Goal: Information Seeking & Learning: Check status

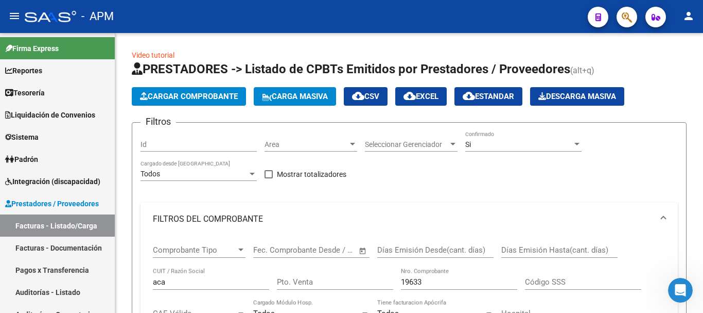
scroll to position [507, 0]
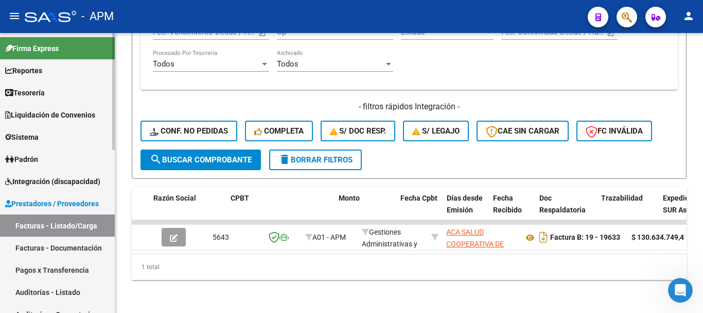
click at [51, 69] on link "Reportes" at bounding box center [57, 70] width 115 height 22
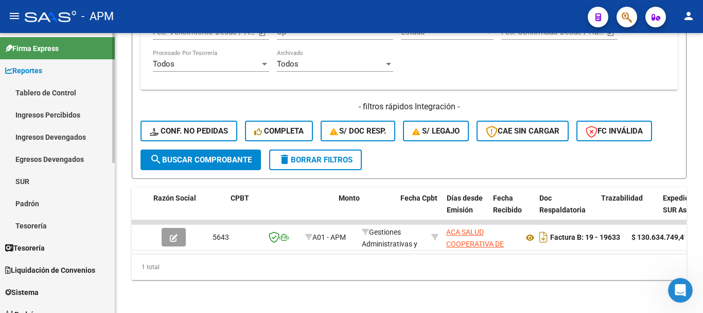
click at [52, 113] on link "Ingresos Percibidos" at bounding box center [57, 114] width 115 height 22
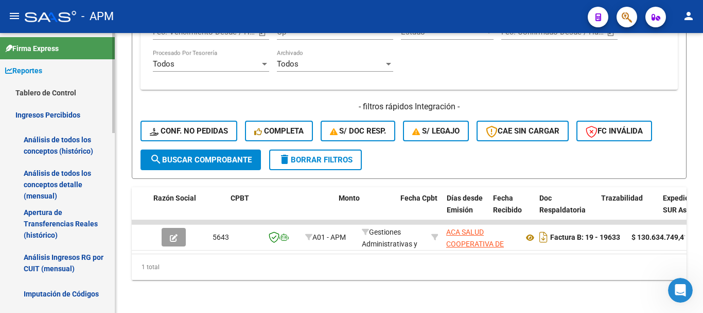
click at [55, 187] on link "Análisis de todos los conceptos detalle (mensual)" at bounding box center [57, 184] width 115 height 39
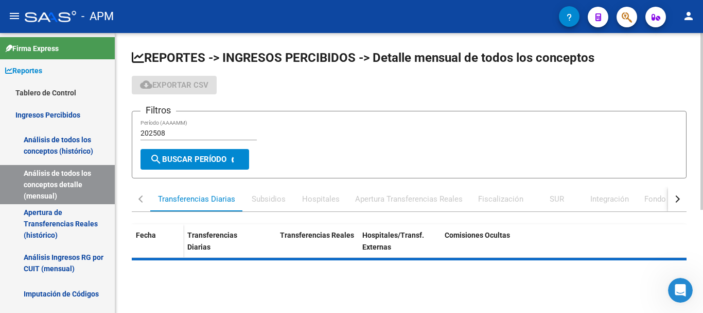
click at [404, 201] on div "Apertura Transferencias Reales" at bounding box center [409, 198] width 108 height 11
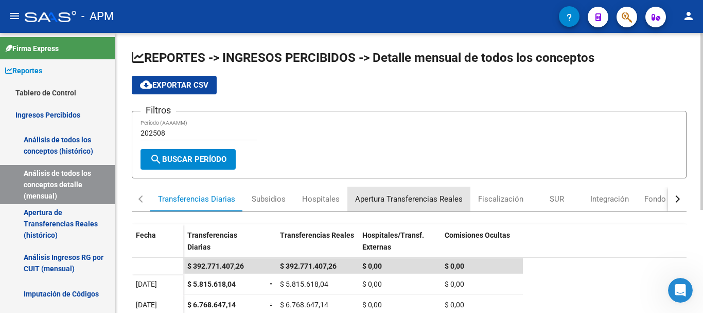
click at [417, 197] on div "Apertura Transferencias Reales" at bounding box center [409, 198] width 108 height 11
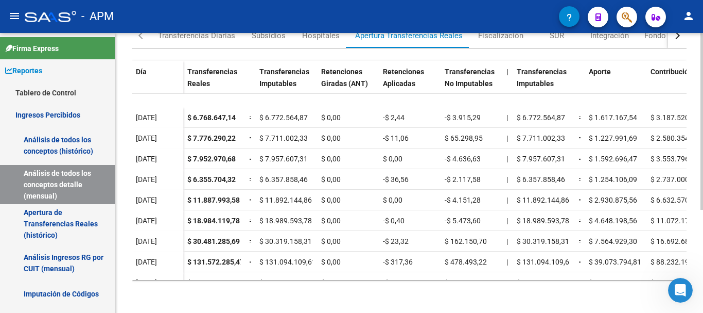
scroll to position [43, 0]
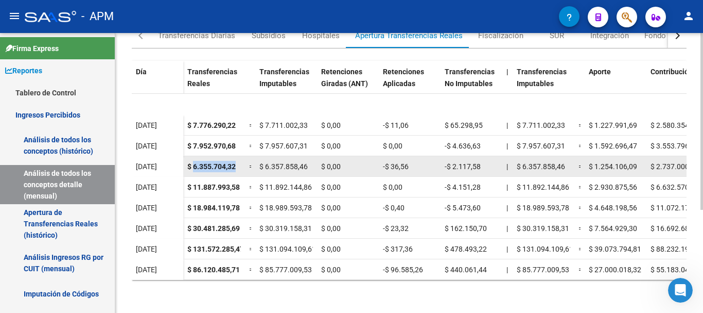
drag, startPoint x: 193, startPoint y: 158, endPoint x: 239, endPoint y: 161, distance: 46.4
click at [239, 161] on div "$ 6.355.704,32" at bounding box center [214, 167] width 54 height 12
copy span "6.355.704,32"
drag, startPoint x: 390, startPoint y: 157, endPoint x: 412, endPoint y: 157, distance: 22.1
click at [412, 161] on div "-$ 36,56" at bounding box center [410, 167] width 54 height 12
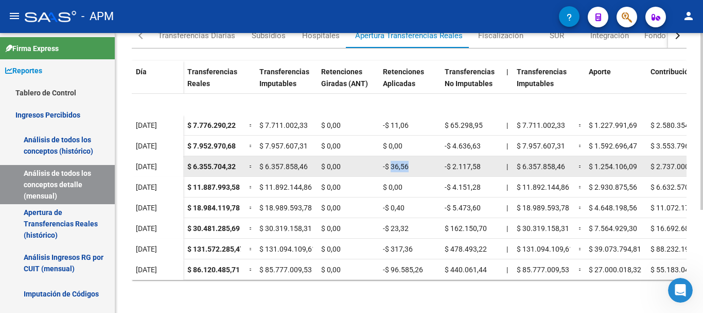
copy span "36,56"
drag, startPoint x: 452, startPoint y: 157, endPoint x: 479, endPoint y: 165, distance: 28.0
click at [479, 165] on datatable-body-cell "-$ 2.117,58" at bounding box center [472, 166] width 62 height 20
copy span "2.117,58"
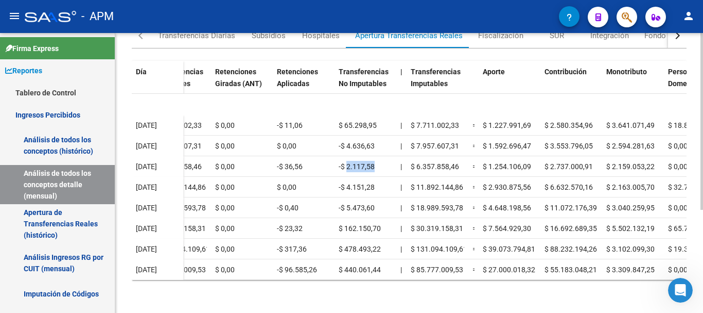
scroll to position [43, 122]
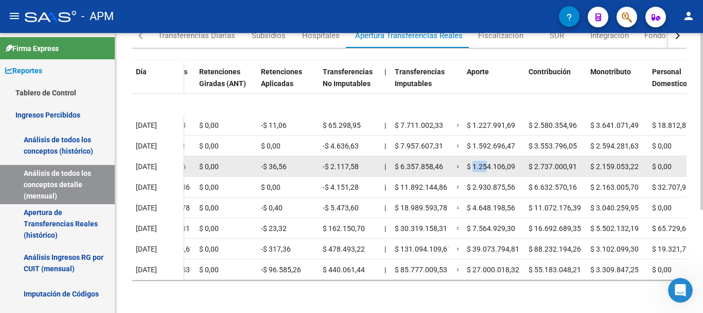
drag, startPoint x: 474, startPoint y: 156, endPoint x: 486, endPoint y: 157, distance: 12.4
click at [486, 162] on span "$ 1.254.106,09" at bounding box center [491, 166] width 48 height 8
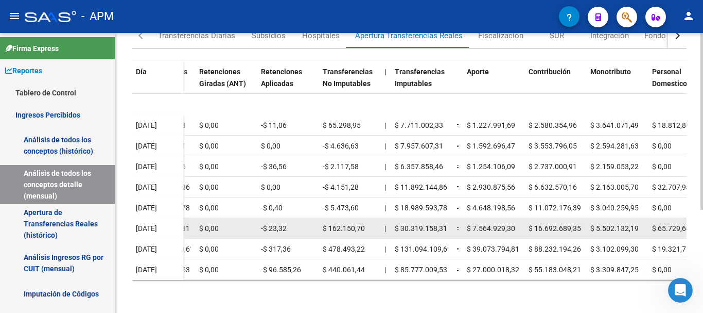
click at [484, 227] on datatable-body-cell "$ 7.564.929,30" at bounding box center [494, 228] width 62 height 20
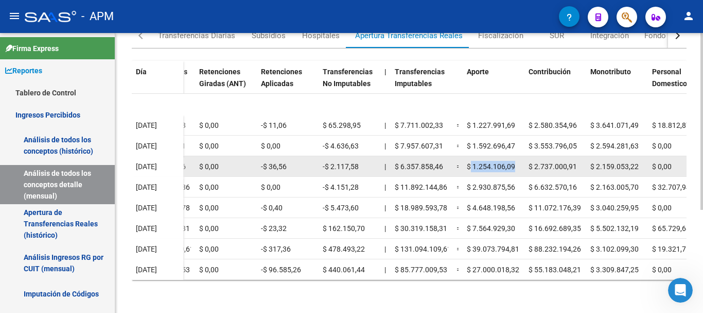
drag, startPoint x: 472, startPoint y: 156, endPoint x: 515, endPoint y: 159, distance: 43.4
click at [515, 161] on div "$ 1.254.106,09" at bounding box center [494, 167] width 54 height 12
copy span "1.254.106,09"
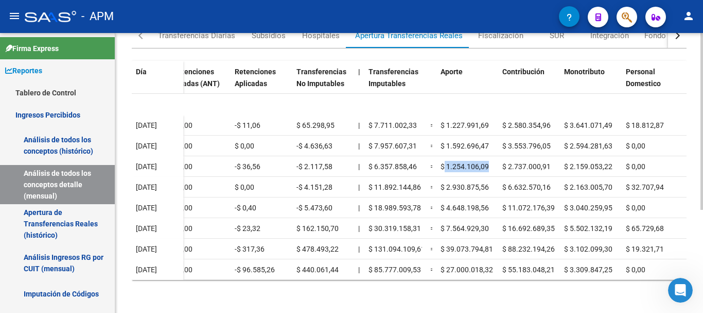
scroll to position [43, 168]
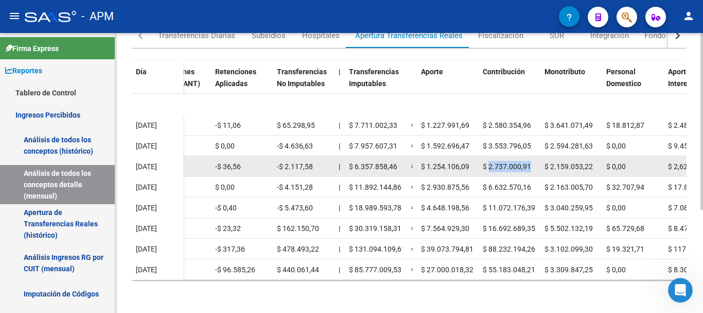
drag, startPoint x: 489, startPoint y: 158, endPoint x: 531, endPoint y: 160, distance: 42.8
click at [531, 161] on div "$ 2.737.000,91" at bounding box center [510, 167] width 54 height 12
copy span "2.737.000,91"
drag, startPoint x: 550, startPoint y: 159, endPoint x: 592, endPoint y: 158, distance: 41.7
click at [592, 162] on span "$ 2.159.053,22" at bounding box center [569, 166] width 48 height 8
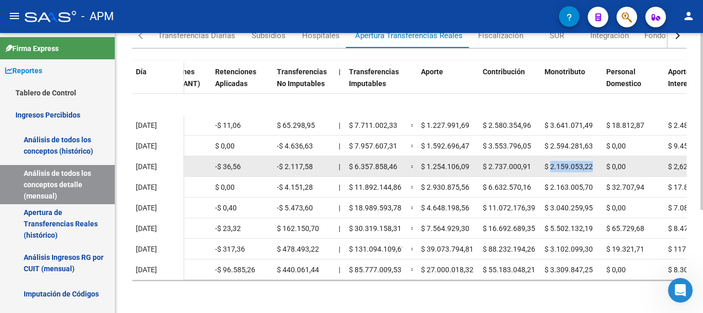
copy span "2.159.053,22"
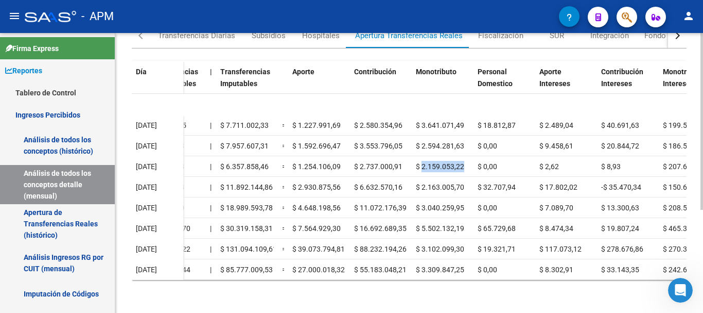
scroll to position [43, 299]
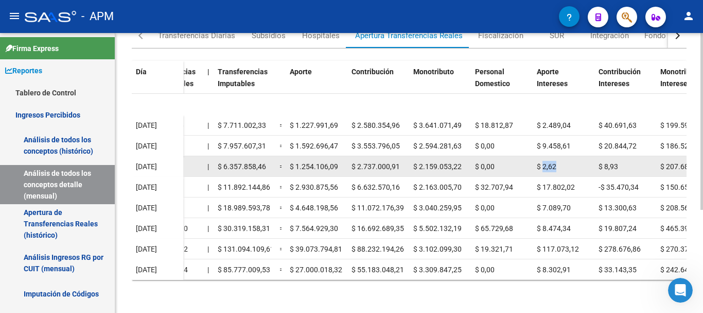
drag, startPoint x: 545, startPoint y: 158, endPoint x: 563, endPoint y: 158, distance: 18.5
click at [563, 161] on div "$ 2,62" at bounding box center [564, 167] width 54 height 12
copy span "2,62"
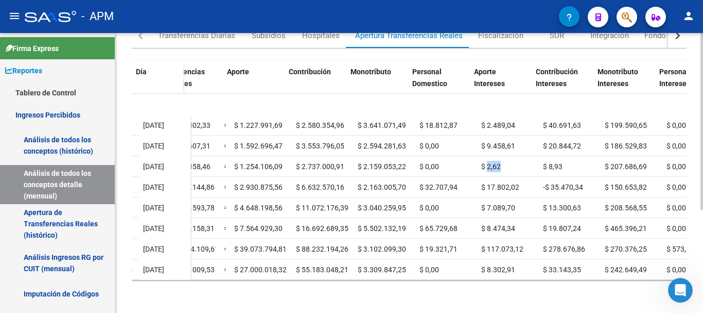
scroll to position [43, 389]
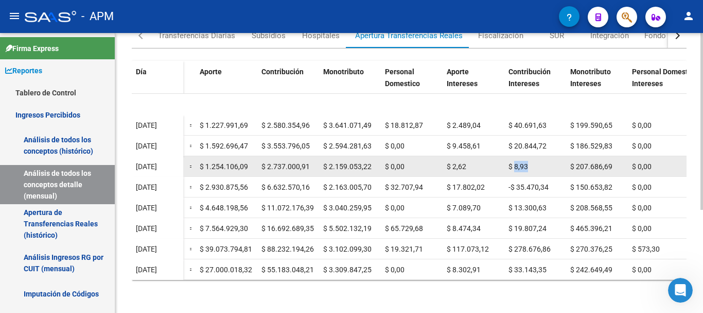
drag, startPoint x: 515, startPoint y: 157, endPoint x: 531, endPoint y: 161, distance: 17.1
click at [531, 161] on div "$ 8,93" at bounding box center [536, 167] width 54 height 12
drag, startPoint x: 574, startPoint y: 157, endPoint x: 613, endPoint y: 157, distance: 39.1
click at [613, 161] on div "$ 207.686,69" at bounding box center [597, 167] width 54 height 12
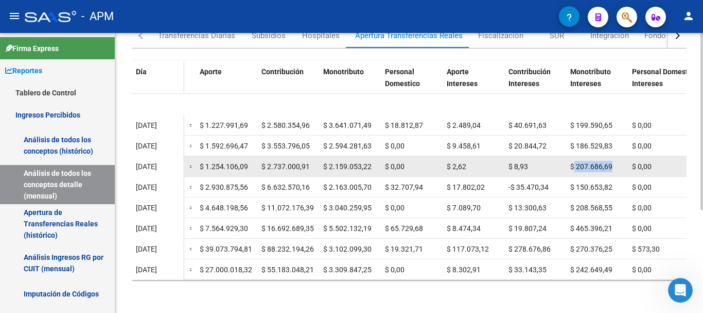
copy span "207.686,69"
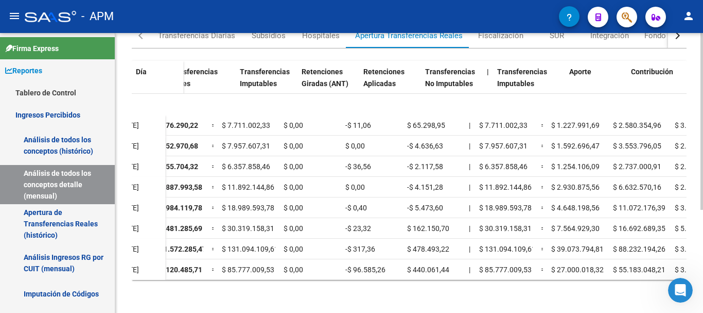
scroll to position [43, 0]
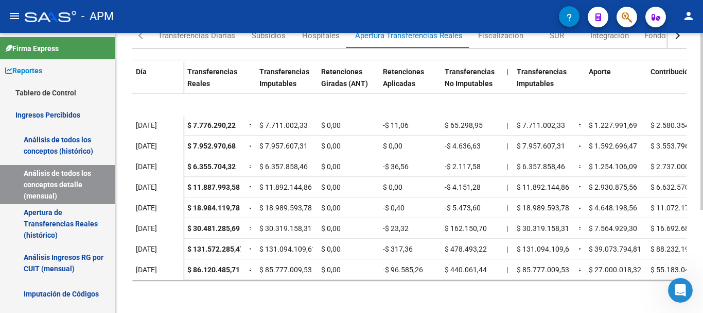
click at [325, 298] on div "REPORTES -> INGRESOS PERCIBIDOS -> Detalle mensual de todos los conceptos cloud…" at bounding box center [409, 91] width 588 height 443
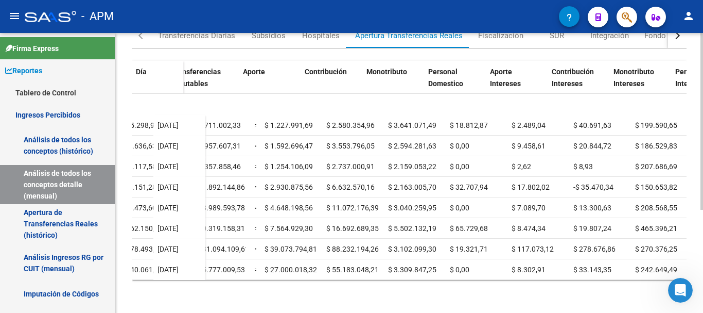
scroll to position [43, 352]
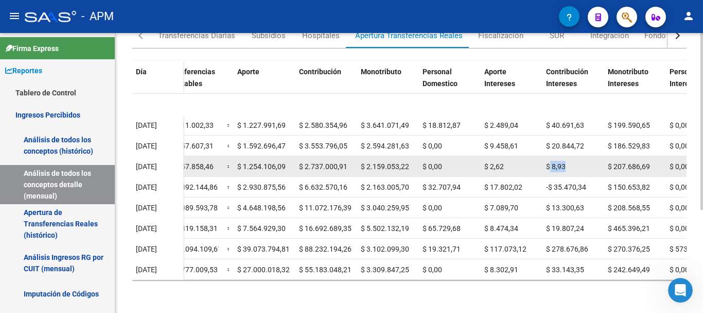
drag, startPoint x: 550, startPoint y: 154, endPoint x: 570, endPoint y: 155, distance: 20.7
click at [570, 161] on div "$ 8,93" at bounding box center [573, 167] width 54 height 12
drag, startPoint x: 551, startPoint y: 155, endPoint x: 579, endPoint y: 154, distance: 27.8
click at [579, 161] on div "$ 8,93" at bounding box center [573, 167] width 54 height 12
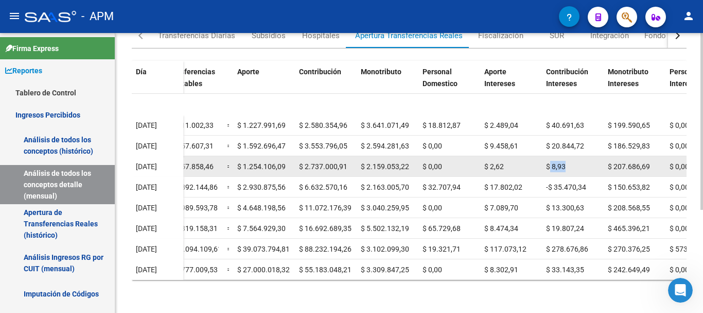
copy span "8,93"
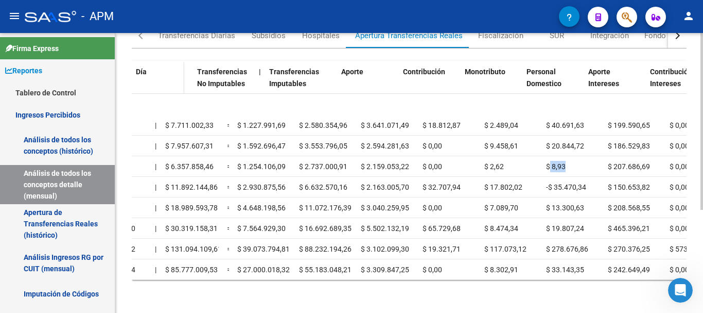
scroll to position [43, 0]
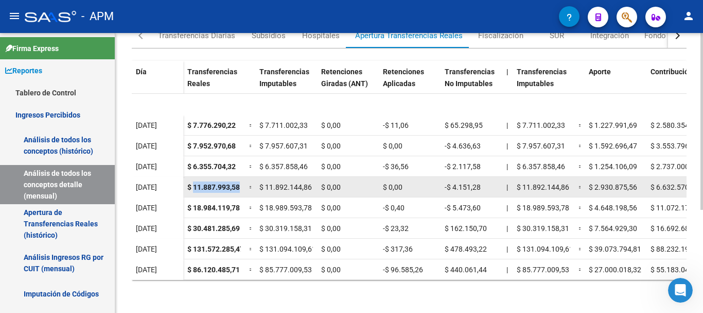
drag, startPoint x: 194, startPoint y: 182, endPoint x: 240, endPoint y: 179, distance: 46.4
click at [240, 183] on span "$ 11.887.993,58" at bounding box center [213, 187] width 53 height 8
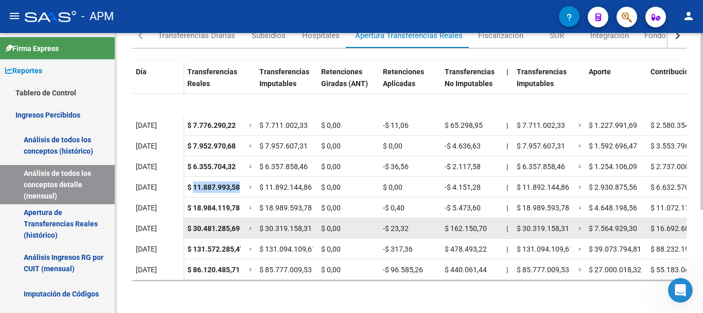
copy span "11.887.993,58"
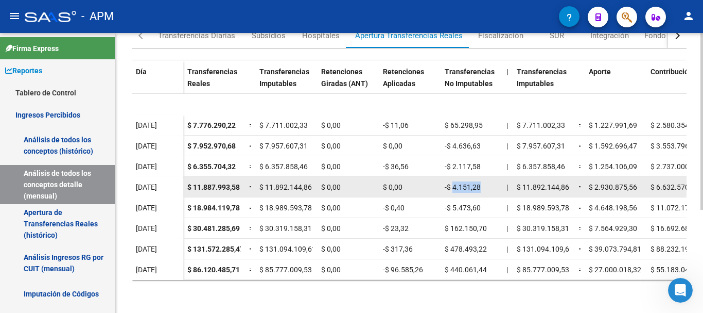
drag, startPoint x: 453, startPoint y: 177, endPoint x: 484, endPoint y: 178, distance: 31.4
click at [484, 181] on div "-$ 4.151,28" at bounding box center [472, 187] width 54 height 12
drag, startPoint x: 452, startPoint y: 180, endPoint x: 487, endPoint y: 180, distance: 35.0
click at [487, 181] on div "-$ 4.151,28" at bounding box center [472, 187] width 54 height 12
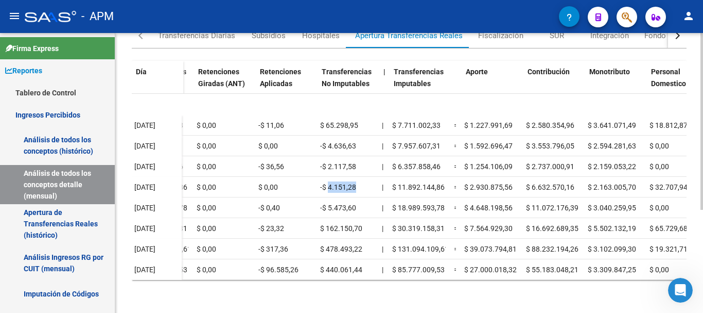
scroll to position [43, 129]
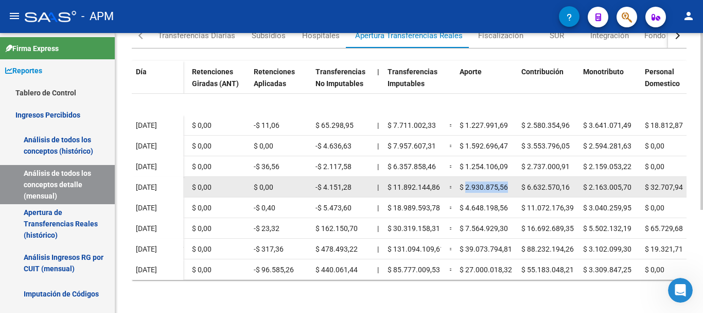
drag, startPoint x: 466, startPoint y: 179, endPoint x: 510, endPoint y: 185, distance: 44.2
click at [510, 185] on datatable-body-cell "$ 2.930.875,56" at bounding box center [487, 187] width 62 height 20
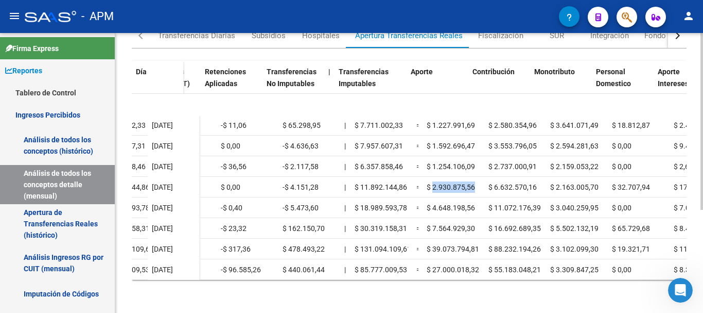
scroll to position [43, 199]
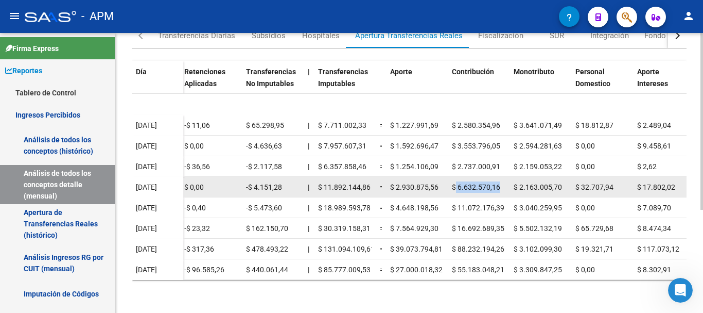
drag, startPoint x: 456, startPoint y: 180, endPoint x: 510, endPoint y: 174, distance: 54.5
click at [510, 177] on div "$ 11.887.993,58 = $ 11.892.144,86 $ 0,00 $ 0,00 -$ 4.151,28 | $ 11.892.144,86 =…" at bounding box center [440, 187] width 911 height 21
drag, startPoint x: 518, startPoint y: 177, endPoint x: 570, endPoint y: 178, distance: 51.5
click at [570, 178] on datatable-body-cell "$ 2.163.005,70" at bounding box center [541, 187] width 62 height 20
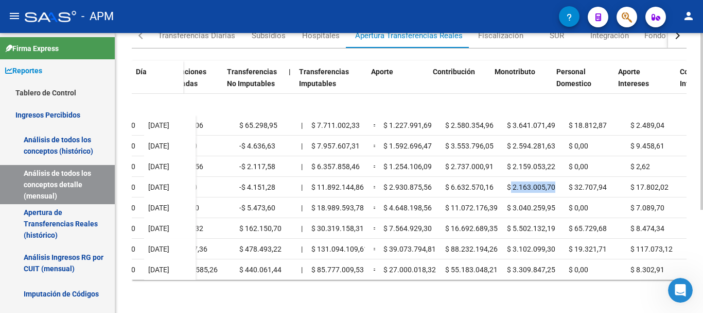
scroll to position [43, 279]
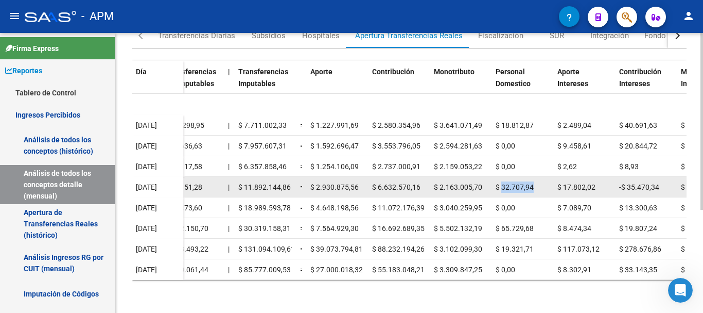
drag, startPoint x: 503, startPoint y: 180, endPoint x: 533, endPoint y: 180, distance: 30.9
click at [533, 181] on div "$ 32.707,94" at bounding box center [523, 187] width 54 height 12
drag, startPoint x: 564, startPoint y: 179, endPoint x: 600, endPoint y: 178, distance: 36.6
click at [600, 181] on div "$ 17.802,02" at bounding box center [585, 187] width 54 height 12
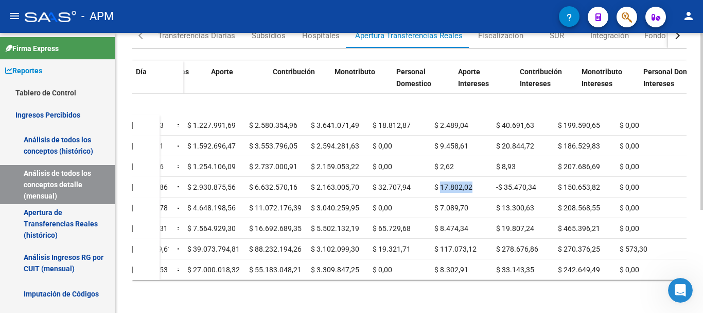
scroll to position [43, 415]
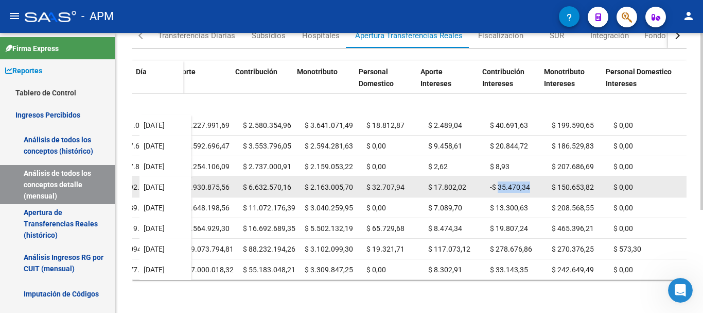
drag, startPoint x: 490, startPoint y: 177, endPoint x: 527, endPoint y: 181, distance: 37.2
click at [527, 181] on div "-$ 35.470,34" at bounding box center [517, 187] width 54 height 12
drag, startPoint x: 552, startPoint y: 177, endPoint x: 594, endPoint y: 176, distance: 42.2
click at [594, 181] on div "$ 150.653,82" at bounding box center [579, 187] width 54 height 12
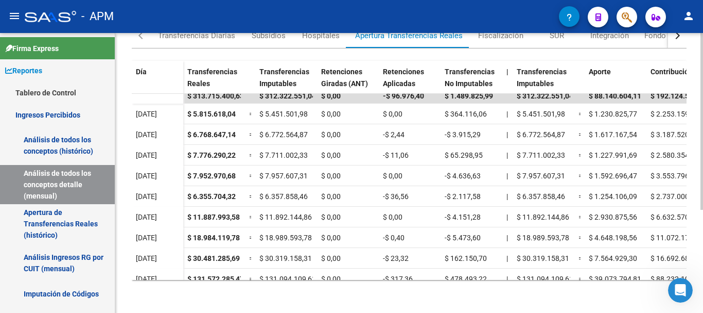
scroll to position [0, 0]
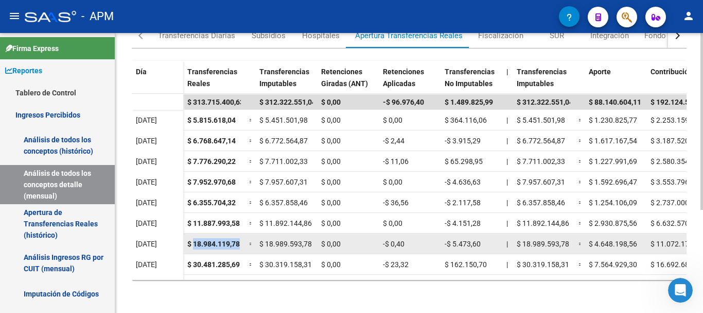
drag, startPoint x: 194, startPoint y: 240, endPoint x: 243, endPoint y: 240, distance: 48.9
click at [243, 240] on datatable-body-cell "$ 18.984.119,78" at bounding box center [214, 243] width 62 height 20
drag, startPoint x: 389, startPoint y: 243, endPoint x: 416, endPoint y: 244, distance: 26.8
click at [416, 244] on div "-$ 0,40" at bounding box center [410, 244] width 54 height 12
drag, startPoint x: 452, startPoint y: 242, endPoint x: 510, endPoint y: 239, distance: 58.8
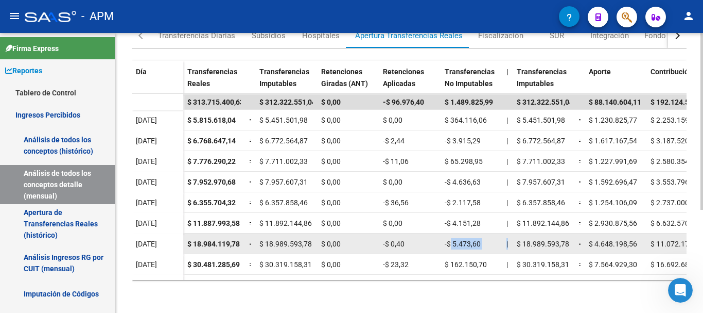
click at [510, 239] on div "$ 18.984.119,78 = $ 18.989.593,78 $ 0,00 -$ 0,40 -$ 5.473,60 | $ 18.989.593,78 …" at bounding box center [638, 243] width 911 height 21
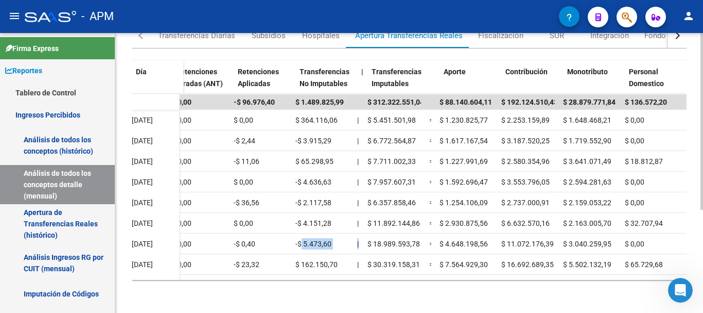
scroll to position [0, 155]
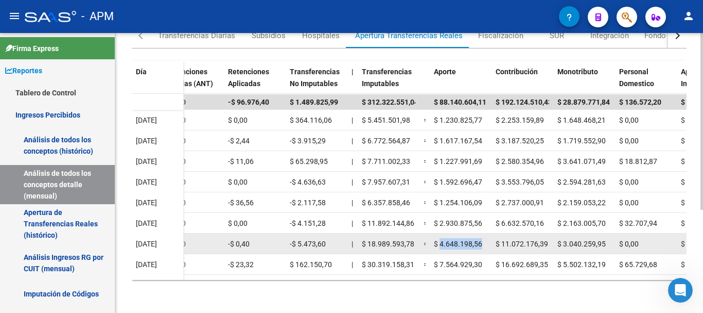
drag, startPoint x: 441, startPoint y: 240, endPoint x: 490, endPoint y: 240, distance: 49.4
click at [490, 240] on datatable-body-cell "$ 4.648.198,56" at bounding box center [461, 243] width 62 height 20
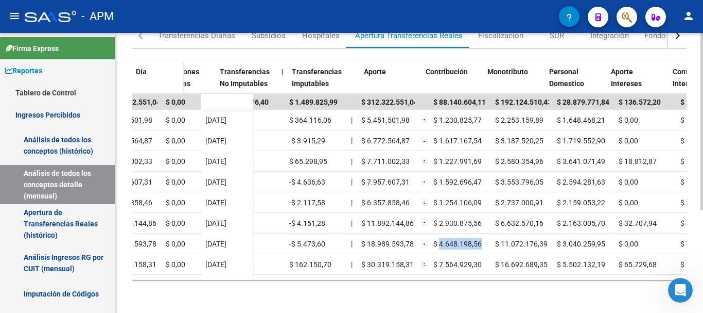
scroll to position [0, 249]
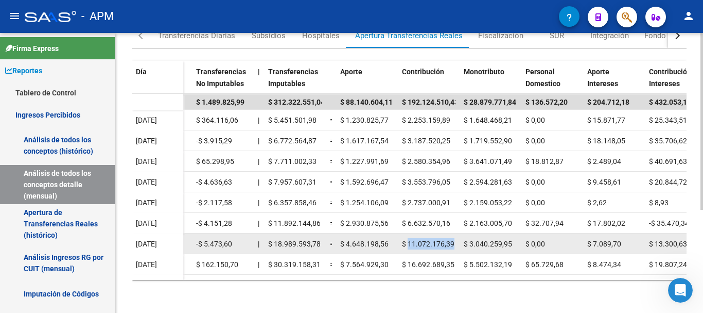
drag, startPoint x: 408, startPoint y: 240, endPoint x: 456, endPoint y: 240, distance: 47.4
click at [456, 240] on datatable-body-cell "$ 11.072.176,39" at bounding box center [429, 243] width 62 height 20
drag, startPoint x: 470, startPoint y: 244, endPoint x: 529, endPoint y: 244, distance: 59.2
click at [529, 244] on div "$ 18.984.119,78 = $ 18.989.593,78 $ 0,00 -$ 0,40 -$ 5.473,60 | $ 18.989.593,78 …" at bounding box center [390, 243] width 911 height 21
click at [479, 248] on div "$ 3.040.259,95" at bounding box center [491, 244] width 54 height 12
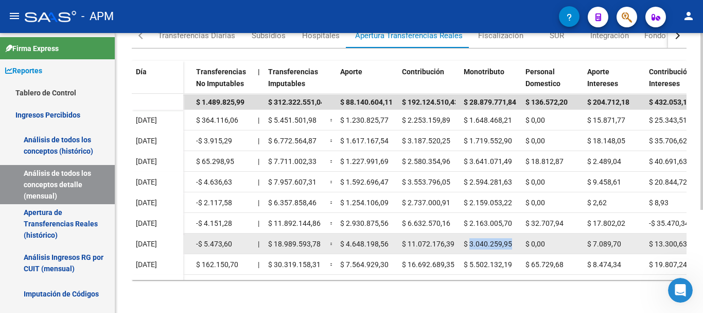
drag, startPoint x: 470, startPoint y: 244, endPoint x: 510, endPoint y: 244, distance: 39.6
click at [510, 244] on span "$ 3.040.259,95" at bounding box center [488, 243] width 48 height 8
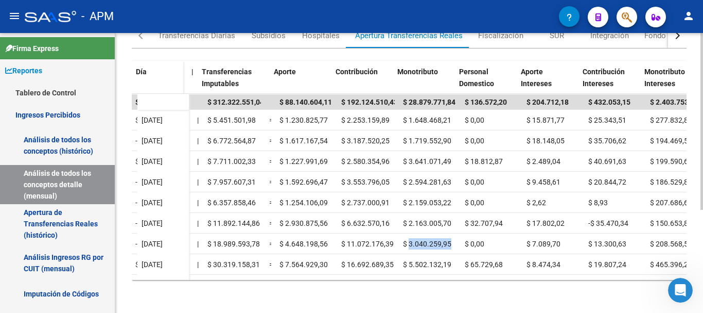
scroll to position [0, 315]
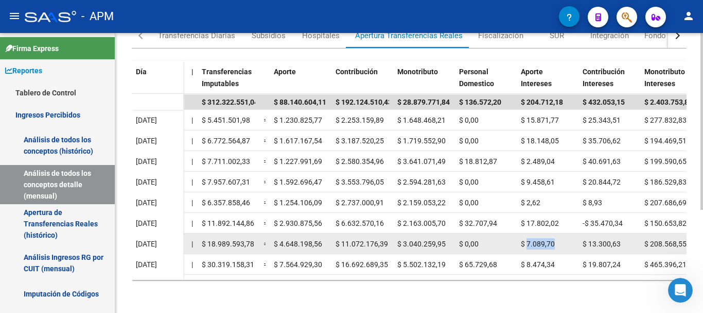
drag, startPoint x: 527, startPoint y: 245, endPoint x: 569, endPoint y: 243, distance: 42.2
click at [569, 243] on div "$ 7.089,70" at bounding box center [548, 244] width 54 height 12
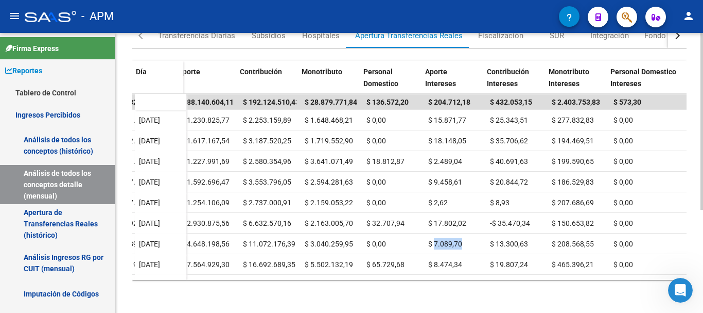
scroll to position [0, 411]
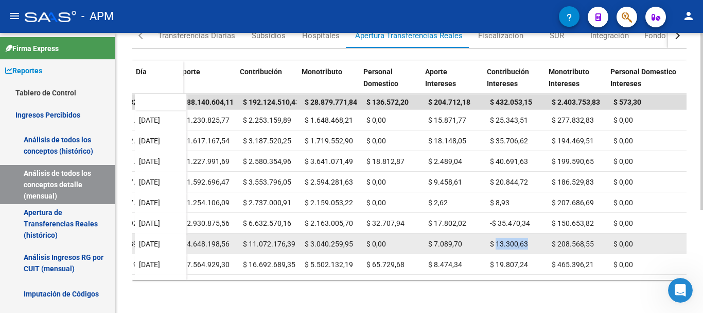
drag, startPoint x: 493, startPoint y: 241, endPoint x: 531, endPoint y: 244, distance: 38.2
click at [531, 244] on div "$ 13.300,63" at bounding box center [517, 244] width 54 height 12
drag, startPoint x: 552, startPoint y: 244, endPoint x: 603, endPoint y: 238, distance: 50.8
click at [603, 238] on datatable-body-cell "$ 208.568,55" at bounding box center [579, 243] width 62 height 20
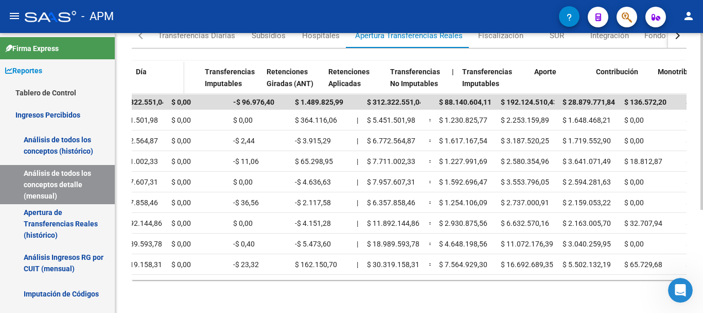
scroll to position [0, 0]
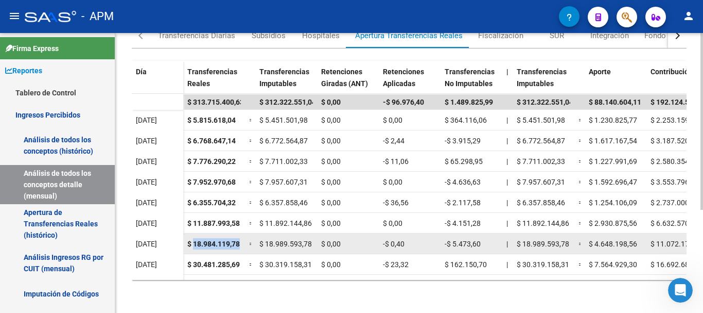
drag, startPoint x: 194, startPoint y: 241, endPoint x: 244, endPoint y: 243, distance: 50.0
click at [244, 243] on datatable-body-cell "$ 18.984.119,78" at bounding box center [214, 243] width 62 height 20
drag, startPoint x: 389, startPoint y: 240, endPoint x: 414, endPoint y: 245, distance: 25.6
click at [414, 245] on div "-$ 0,40" at bounding box center [410, 244] width 54 height 12
drag, startPoint x: 454, startPoint y: 240, endPoint x: 488, endPoint y: 238, distance: 34.6
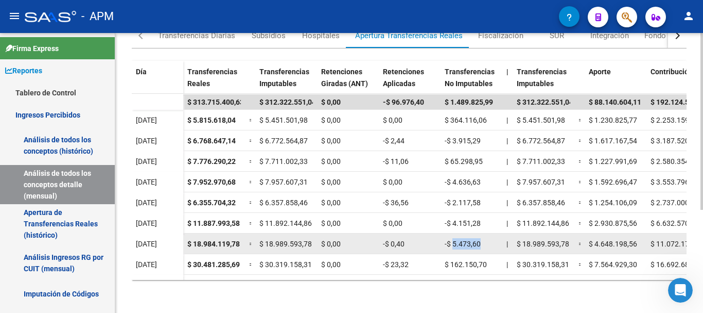
click at [488, 238] on div "-$ 5.473,60" at bounding box center [472, 244] width 54 height 12
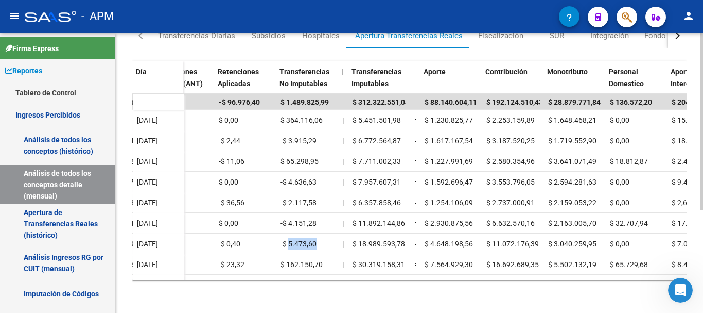
scroll to position [0, 165]
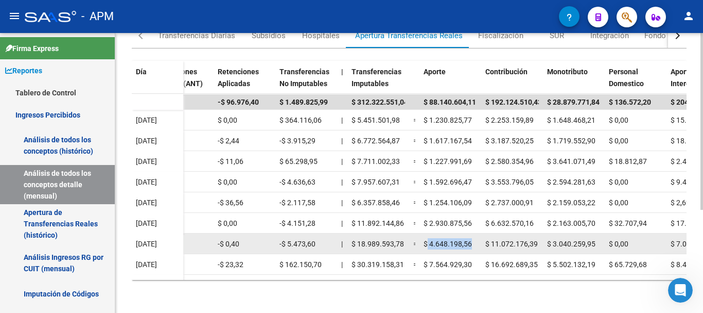
drag, startPoint x: 428, startPoint y: 245, endPoint x: 476, endPoint y: 244, distance: 47.4
click at [476, 244] on div "$ 4.648.198,56" at bounding box center [451, 244] width 54 height 12
drag, startPoint x: 490, startPoint y: 242, endPoint x: 538, endPoint y: 239, distance: 48.0
click at [538, 239] on div "$ 11.072.176,39" at bounding box center [513, 244] width 54 height 12
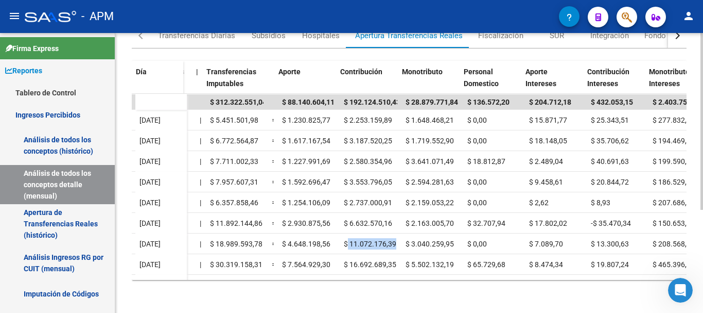
scroll to position [0, 310]
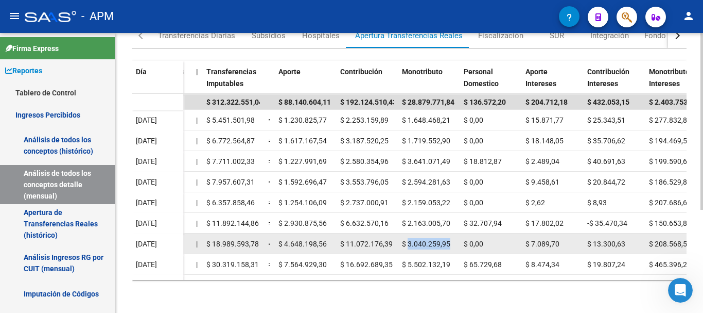
drag, startPoint x: 408, startPoint y: 241, endPoint x: 451, endPoint y: 248, distance: 43.3
click at [451, 248] on div "$ 3.040.259,95" at bounding box center [429, 244] width 54 height 12
drag, startPoint x: 531, startPoint y: 241, endPoint x: 572, endPoint y: 240, distance: 41.2
click at [572, 240] on div "$ 7.089,70" at bounding box center [553, 244] width 54 height 12
drag, startPoint x: 594, startPoint y: 240, endPoint x: 628, endPoint y: 241, distance: 33.5
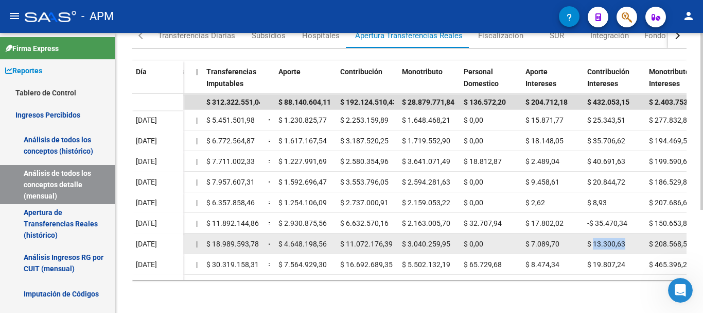
click at [628, 241] on div "$ 13.300,63" at bounding box center [614, 244] width 54 height 12
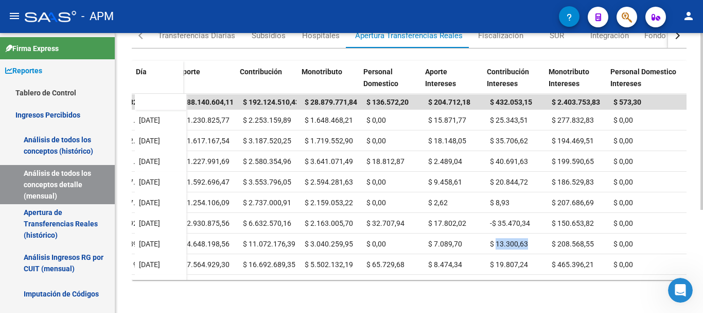
scroll to position [0, 413]
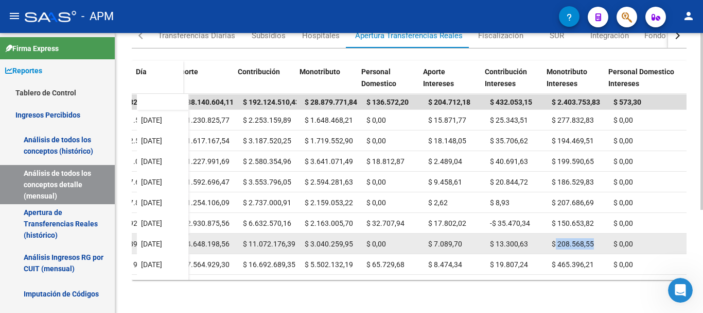
drag, startPoint x: 551, startPoint y: 242, endPoint x: 588, endPoint y: 244, distance: 37.1
click at [588, 244] on div "$ 208.568,55" at bounding box center [579, 244] width 54 height 12
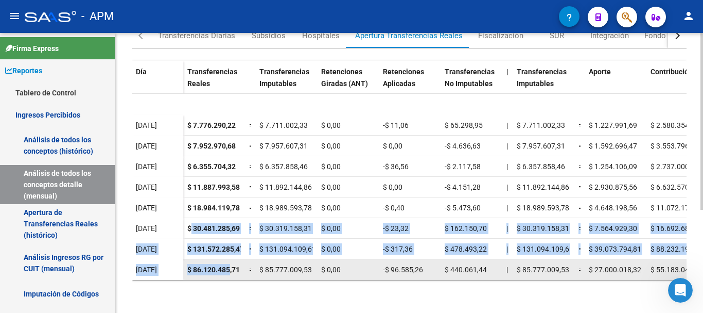
scroll to position [43, 0]
drag, startPoint x: 192, startPoint y: 263, endPoint x: 231, endPoint y: 265, distance: 38.7
click at [231, 264] on datatable-scroller "$ 313.715.400,63 $ 312.322.551,04 $ 0,00 -$ 96.976,40 $ 1.489.825,99 $ 312.322.…" at bounding box center [409, 161] width 555 height 206
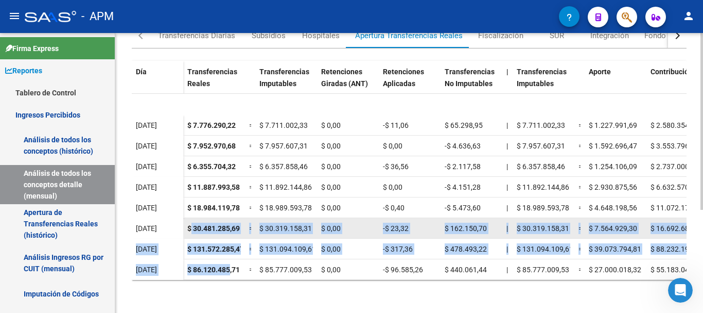
click at [269, 224] on span "$ 30.319.158,31" at bounding box center [285, 228] width 53 height 8
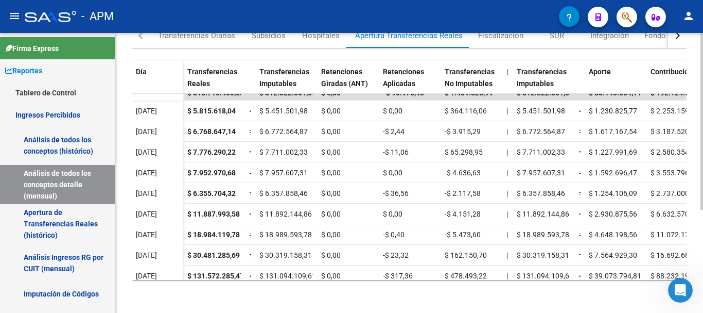
scroll to position [8, 0]
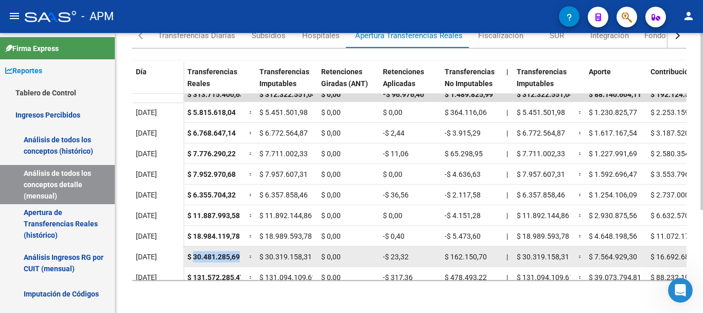
drag, startPoint x: 195, startPoint y: 253, endPoint x: 239, endPoint y: 255, distance: 44.3
click at [239, 255] on span "$ 30.481.285,69" at bounding box center [213, 256] width 53 height 8
drag, startPoint x: 387, startPoint y: 253, endPoint x: 415, endPoint y: 253, distance: 28.3
click at [415, 253] on div "-$ 23,32" at bounding box center [410, 257] width 54 height 12
drag, startPoint x: 452, startPoint y: 258, endPoint x: 488, endPoint y: 253, distance: 35.9
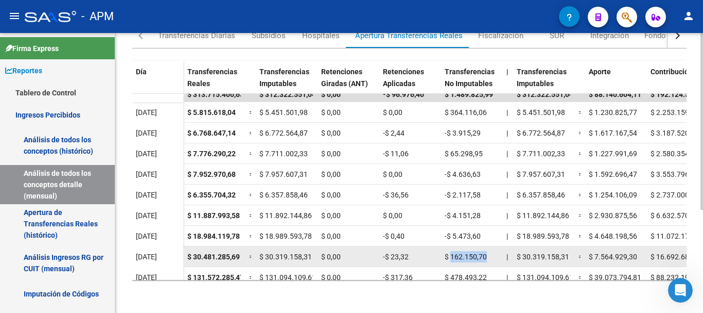
click at [488, 253] on div "$ 162.150,70" at bounding box center [472, 257] width 54 height 12
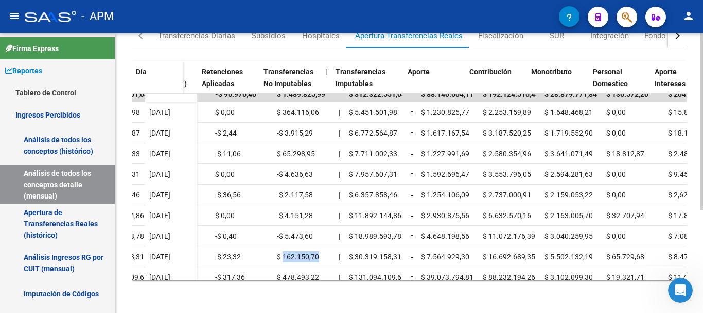
scroll to position [8, 191]
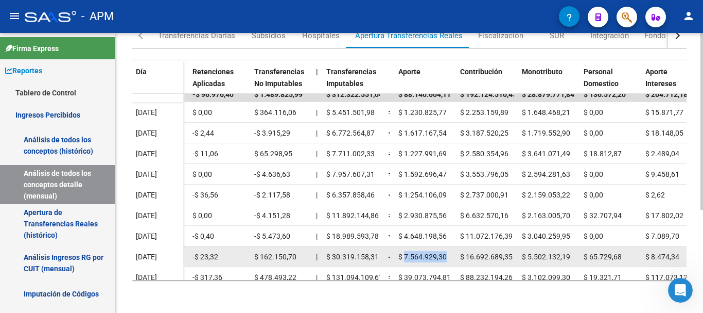
drag, startPoint x: 404, startPoint y: 253, endPoint x: 448, endPoint y: 250, distance: 44.4
click at [448, 251] on div "$ 7.564.929,30" at bounding box center [426, 257] width 54 height 12
drag, startPoint x: 469, startPoint y: 254, endPoint x: 514, endPoint y: 248, distance: 46.2
click at [514, 248] on datatable-body-cell "$ 16.692.689,35" at bounding box center [487, 256] width 62 height 20
drag, startPoint x: 466, startPoint y: 252, endPoint x: 511, endPoint y: 249, distance: 44.9
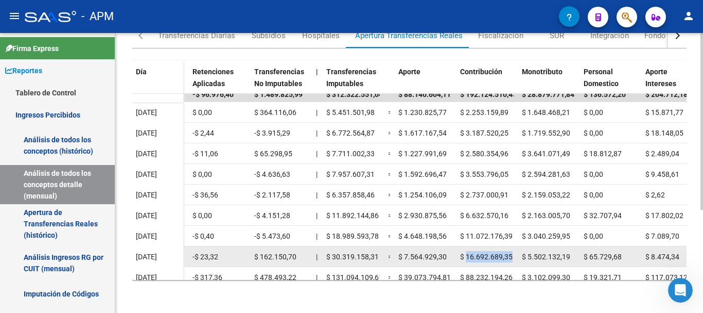
click at [511, 249] on datatable-body-cell "$ 16.692.689,35" at bounding box center [487, 256] width 62 height 20
drag, startPoint x: 527, startPoint y: 256, endPoint x: 570, endPoint y: 252, distance: 43.5
click at [570, 252] on div "$ 5.502.132,19" at bounding box center [549, 257] width 54 height 12
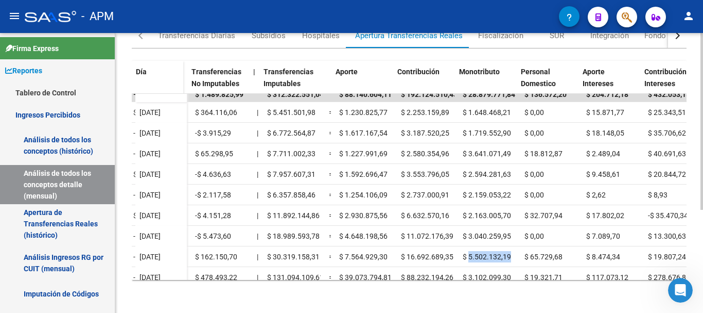
scroll to position [8, 258]
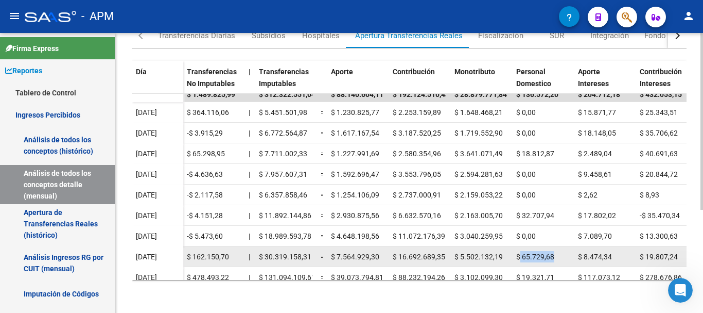
drag, startPoint x: 521, startPoint y: 256, endPoint x: 567, endPoint y: 253, distance: 45.9
click at [567, 253] on div "$ 65.729,68" at bounding box center [543, 257] width 54 height 12
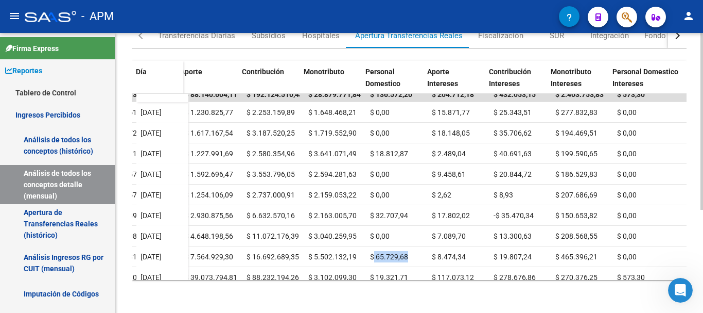
scroll to position [8, 409]
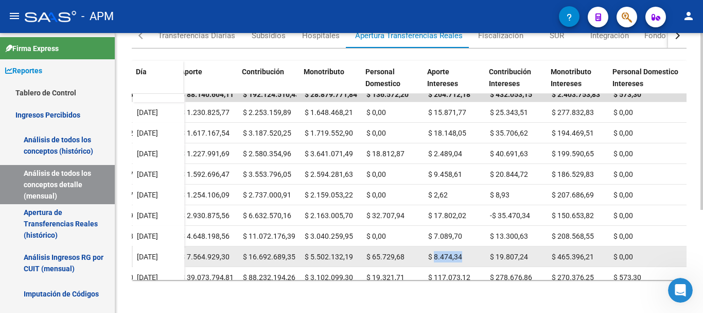
drag, startPoint x: 434, startPoint y: 255, endPoint x: 465, endPoint y: 253, distance: 31.4
click at [465, 253] on div "$ 8.474,34" at bounding box center [455, 257] width 54 height 12
drag, startPoint x: 495, startPoint y: 255, endPoint x: 528, endPoint y: 250, distance: 32.8
click at [528, 251] on div "$ 19.807,24" at bounding box center [517, 257] width 54 height 12
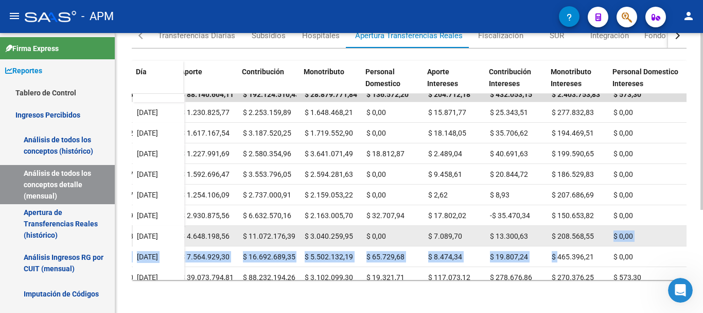
drag, startPoint x: 558, startPoint y: 255, endPoint x: 595, endPoint y: 245, distance: 38.3
click at [279, 245] on datatable-scroller "$ 313.715.400,63 $ 312.322.551,04 $ 0,00 -$ 96.976,40 $ 1.489.825,99 $ 312.322.…" at bounding box center [1, 189] width 555 height 206
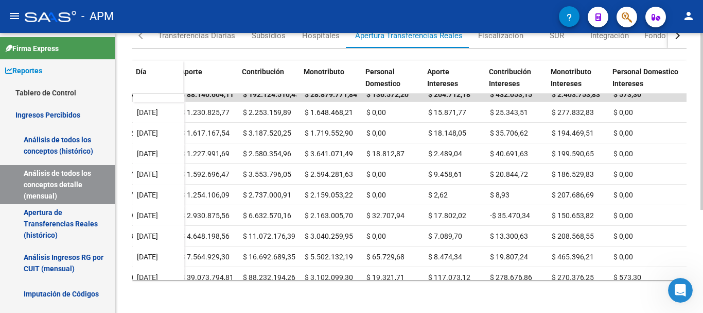
click at [575, 282] on div "Día Transferencias Reales Transferencias Imputables Retenciones Giradas (ANT) R…" at bounding box center [409, 167] width 555 height 239
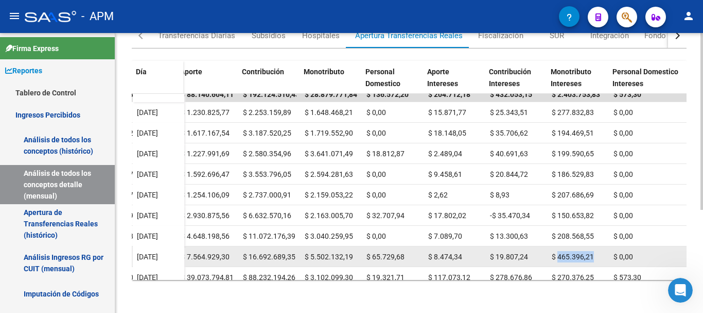
drag, startPoint x: 558, startPoint y: 256, endPoint x: 595, endPoint y: 252, distance: 36.8
click at [595, 252] on div "$ 465.396,21" at bounding box center [579, 257] width 54 height 12
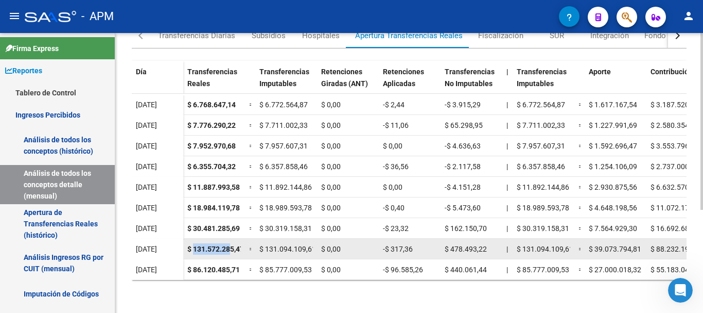
scroll to position [0, 4]
drag, startPoint x: 194, startPoint y: 243, endPoint x: 241, endPoint y: 238, distance: 48.2
click at [241, 238] on datatable-body-cell "$ 131.572.285,47" at bounding box center [214, 248] width 62 height 20
drag, startPoint x: 391, startPoint y: 243, endPoint x: 418, endPoint y: 243, distance: 26.8
click at [418, 243] on div "-$ 317,36" at bounding box center [410, 249] width 54 height 12
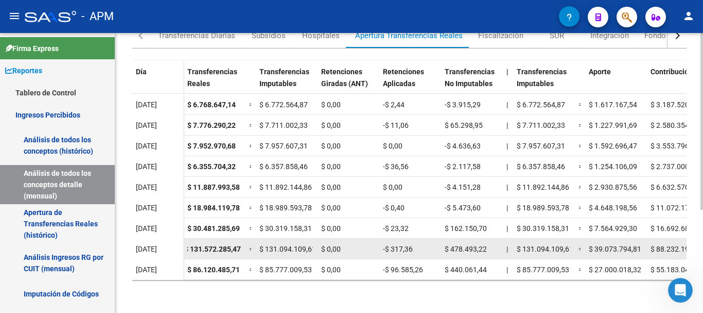
click at [449, 245] on span "$ 478.493,22" at bounding box center [466, 249] width 42 height 8
drag, startPoint x: 451, startPoint y: 242, endPoint x: 490, endPoint y: 241, distance: 39.1
click at [490, 243] on div "$ 478.493,22" at bounding box center [472, 249] width 54 height 12
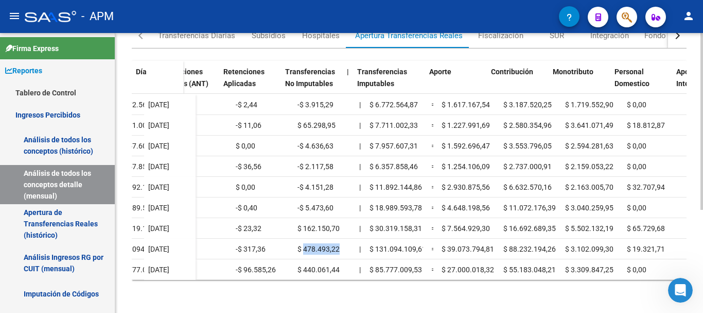
scroll to position [40, 182]
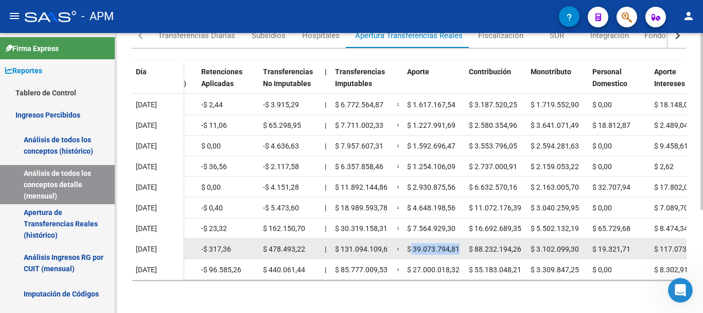
drag, startPoint x: 411, startPoint y: 244, endPoint x: 458, endPoint y: 244, distance: 46.9
click at [458, 245] on span "$ 39.073.794,81" at bounding box center [433, 249] width 53 height 8
drag, startPoint x: 473, startPoint y: 241, endPoint x: 521, endPoint y: 241, distance: 47.4
click at [521, 245] on span "$ 88.232.194,26" at bounding box center [495, 249] width 53 height 8
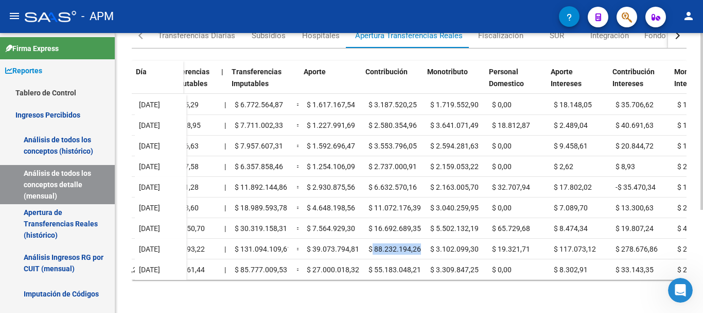
scroll to position [40, 288]
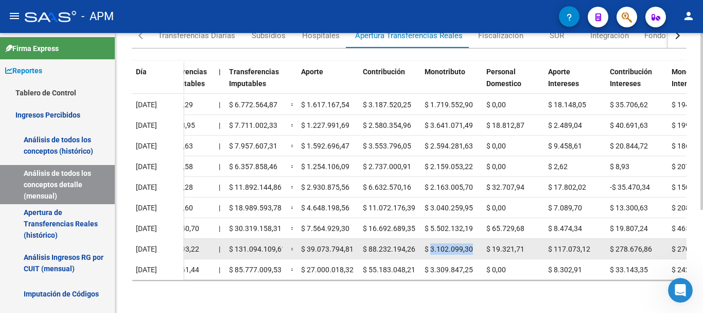
drag, startPoint x: 430, startPoint y: 243, endPoint x: 474, endPoint y: 241, distance: 43.3
click at [474, 243] on div "$ 3.102.099,30" at bounding box center [452, 249] width 54 height 12
drag, startPoint x: 492, startPoint y: 243, endPoint x: 529, endPoint y: 237, distance: 37.0
click at [529, 238] on datatable-body-cell "$ 19.321,71" at bounding box center [513, 248] width 62 height 20
drag, startPoint x: 555, startPoint y: 243, endPoint x: 593, endPoint y: 242, distance: 38.6
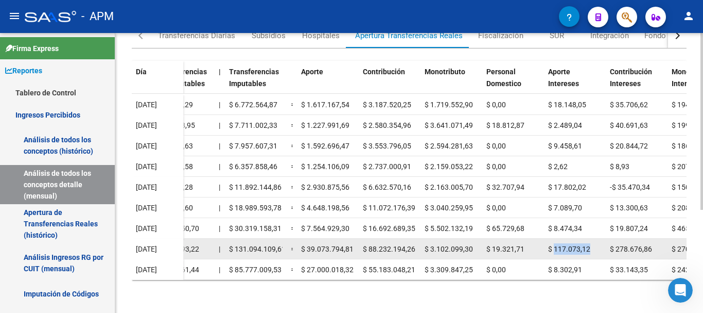
click at [593, 243] on div "$ 117.073,12" at bounding box center [575, 249] width 54 height 12
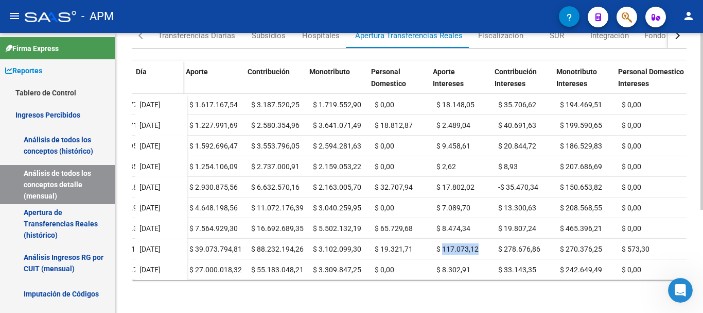
scroll to position [40, 404]
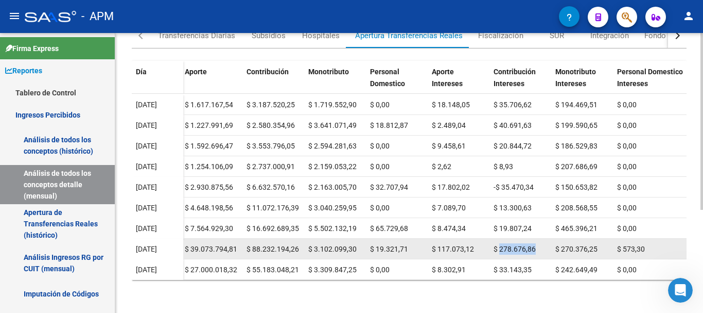
drag, startPoint x: 500, startPoint y: 242, endPoint x: 537, endPoint y: 242, distance: 36.6
click at [537, 243] on div "$ 278.676,86" at bounding box center [521, 249] width 54 height 12
drag, startPoint x: 562, startPoint y: 242, endPoint x: 599, endPoint y: 236, distance: 37.5
click at [599, 238] on datatable-body-cell "$ 270.376,25" at bounding box center [582, 248] width 62 height 20
drag, startPoint x: 624, startPoint y: 244, endPoint x: 652, endPoint y: 241, distance: 27.9
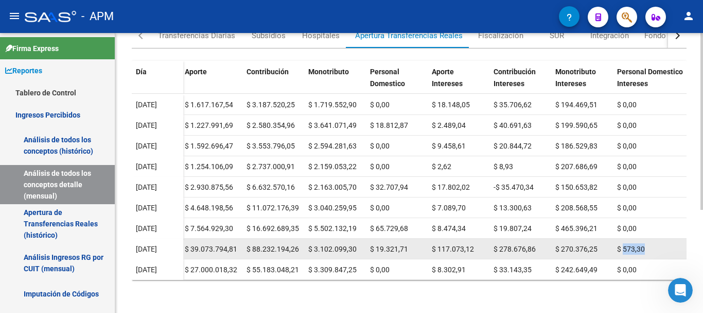
click at [652, 243] on div "$ 573,30" at bounding box center [651, 249] width 69 height 12
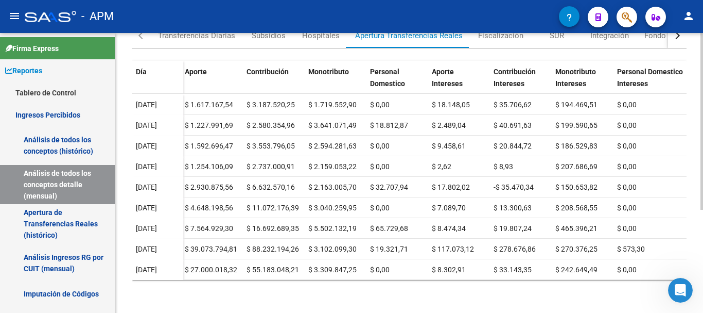
drag, startPoint x: 422, startPoint y: 280, endPoint x: 193, endPoint y: 284, distance: 228.6
click at [193, 284] on div "Día Transferencias Reales Transferencias Imputables Retenciones Giradas (ANT) R…" at bounding box center [409, 167] width 555 height 239
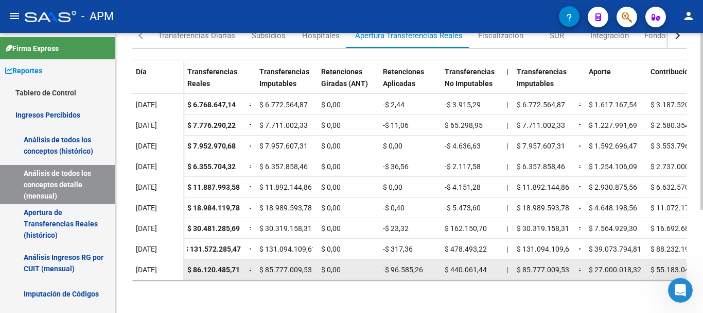
scroll to position [42, 0]
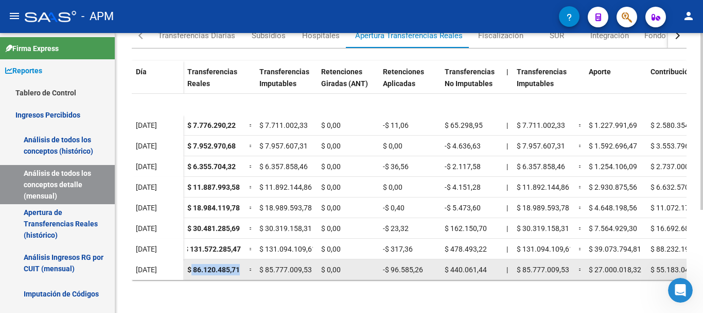
drag, startPoint x: 192, startPoint y: 264, endPoint x: 241, endPoint y: 256, distance: 49.5
click at [241, 259] on datatable-body-cell "$ 86.120.485,71" at bounding box center [214, 269] width 62 height 20
drag, startPoint x: 390, startPoint y: 263, endPoint x: 429, endPoint y: 262, distance: 39.7
click at [429, 264] on div "-$ 96.585,26" at bounding box center [410, 270] width 54 height 12
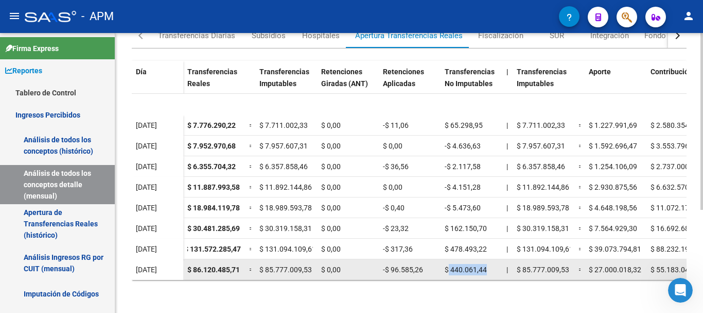
drag, startPoint x: 449, startPoint y: 261, endPoint x: 503, endPoint y: 257, distance: 53.7
click at [503, 259] on div "$ 86.120.485,71 = $ 85.777.009,53 $ 0,00 -$ 96.585,26 $ 440.061,44 | $ 85.777.0…" at bounding box center [638, 269] width 911 height 21
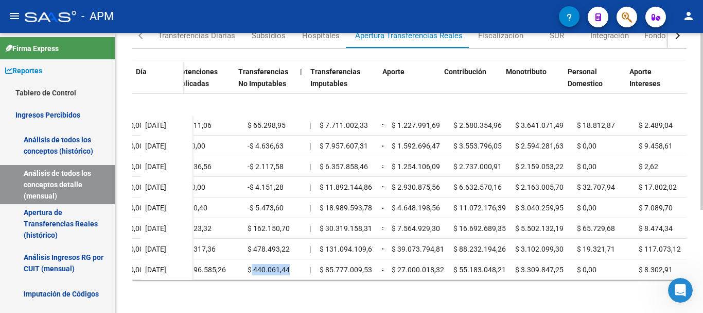
scroll to position [43, 223]
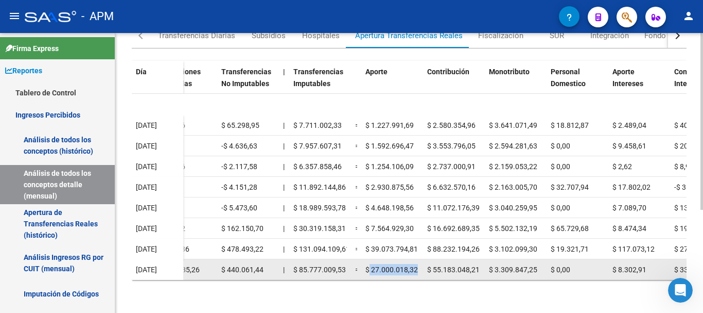
drag, startPoint x: 370, startPoint y: 259, endPoint x: 420, endPoint y: 259, distance: 49.9
click at [420, 259] on datatable-body-cell "$ 27.000.018,32" at bounding box center [392, 269] width 62 height 20
drag, startPoint x: 431, startPoint y: 260, endPoint x: 479, endPoint y: 257, distance: 47.5
click at [479, 265] on span "$ 55.183.048,21" at bounding box center [453, 269] width 53 height 8
drag, startPoint x: 497, startPoint y: 262, endPoint x: 538, endPoint y: 259, distance: 41.3
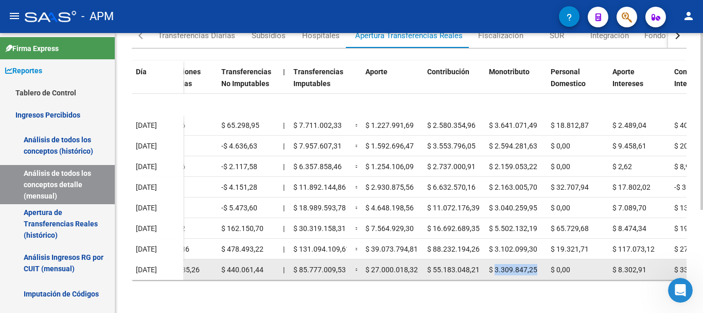
click at [538, 264] on div "$ 3.309.847,25" at bounding box center [516, 270] width 54 height 12
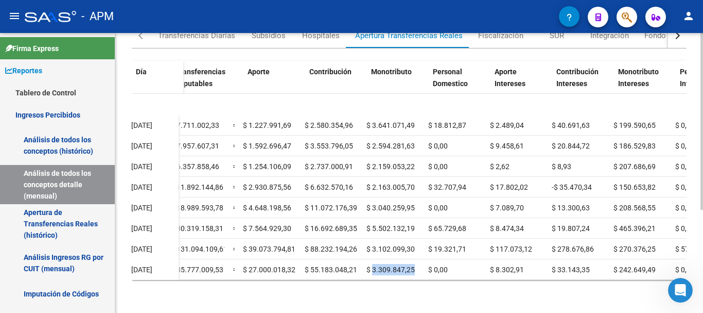
scroll to position [43, 352]
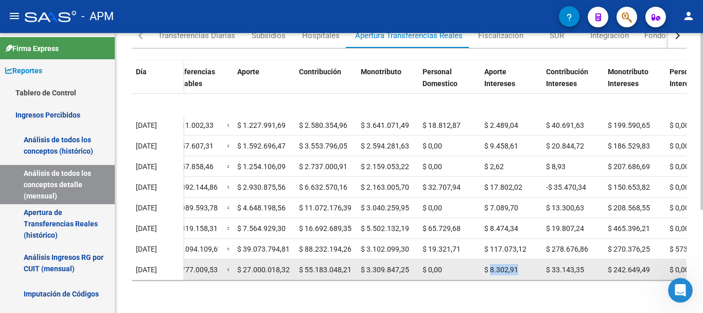
drag, startPoint x: 492, startPoint y: 262, endPoint x: 526, endPoint y: 261, distance: 34.0
click at [526, 264] on div "$ 8.302,91" at bounding box center [511, 270] width 54 height 12
drag, startPoint x: 551, startPoint y: 259, endPoint x: 586, endPoint y: 261, distance: 35.0
click at [586, 264] on div "$ 33.143,35" at bounding box center [573, 270] width 54 height 12
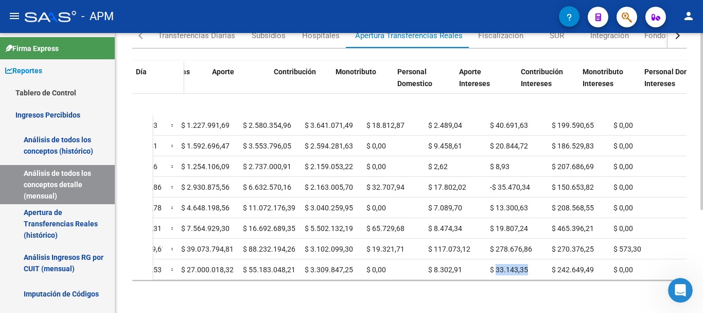
scroll to position [43, 415]
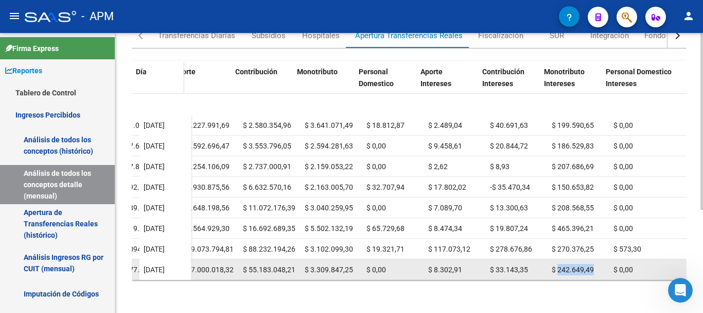
drag, startPoint x: 550, startPoint y: 261, endPoint x: 586, endPoint y: 262, distance: 35.5
click at [586, 264] on div "$ 242.649,49" at bounding box center [579, 270] width 54 height 12
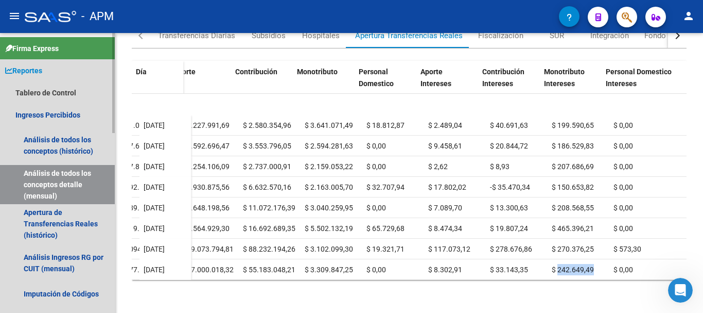
click at [62, 65] on link "Reportes" at bounding box center [57, 70] width 115 height 22
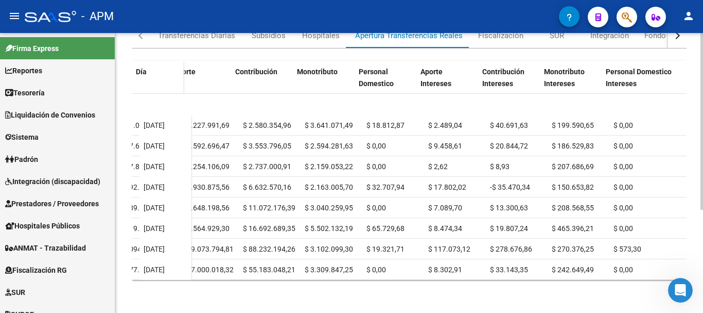
click at [336, 300] on div "REPORTES -> INGRESOS PERCIBIDOS -> Detalle mensual de todos los conceptos cloud…" at bounding box center [409, 91] width 588 height 443
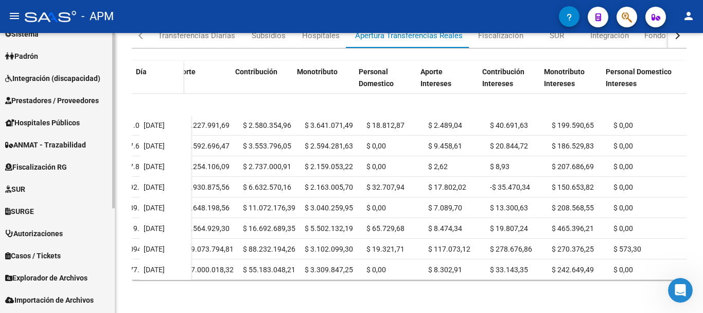
click at [64, 61] on link "Padrón" at bounding box center [57, 56] width 115 height 22
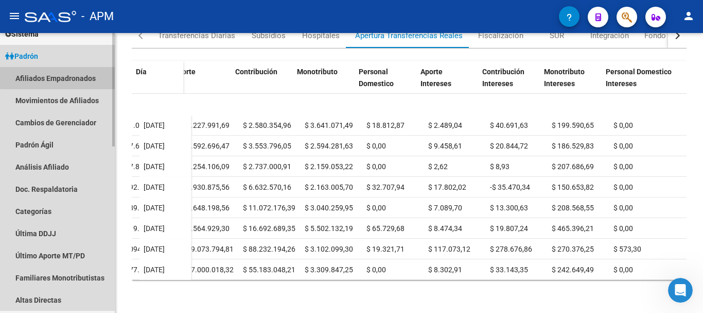
click at [70, 71] on link "Afiliados Empadronados" at bounding box center [57, 78] width 115 height 22
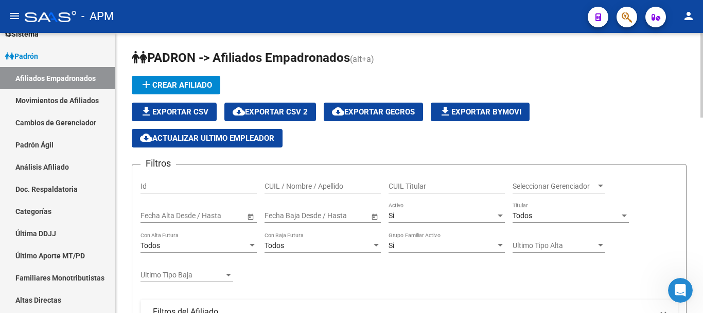
click at [319, 190] on input "CUIL / Nombre / Apellido" at bounding box center [323, 186] width 116 height 9
type input "[PERSON_NAME]"
click at [493, 216] on div "Si" at bounding box center [442, 215] width 107 height 9
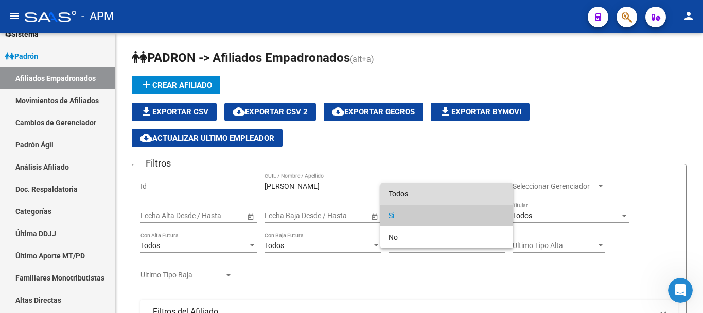
click at [471, 194] on span "Todos" at bounding box center [447, 194] width 116 height 22
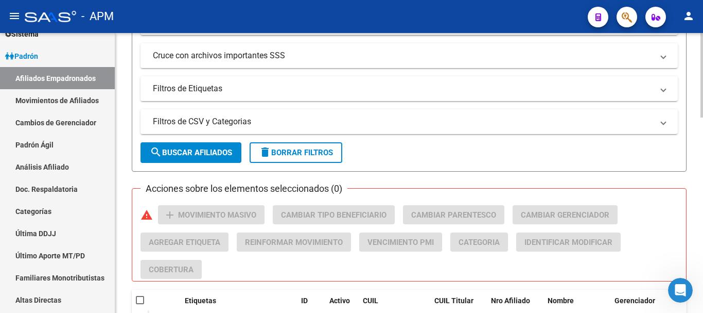
scroll to position [360, 0]
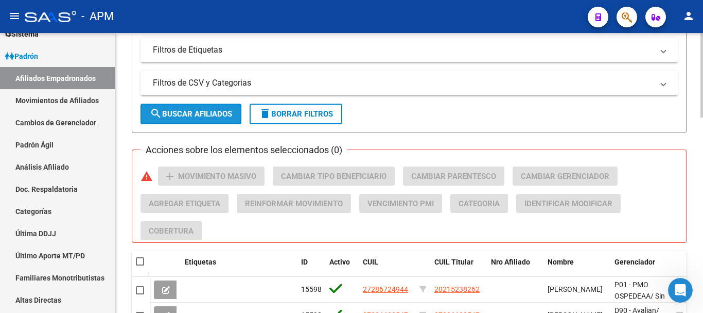
click at [192, 121] on button "search Buscar Afiliados" at bounding box center [191, 113] width 101 height 21
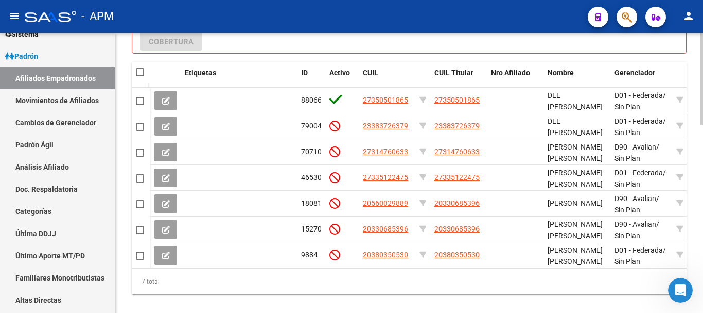
scroll to position [572, 0]
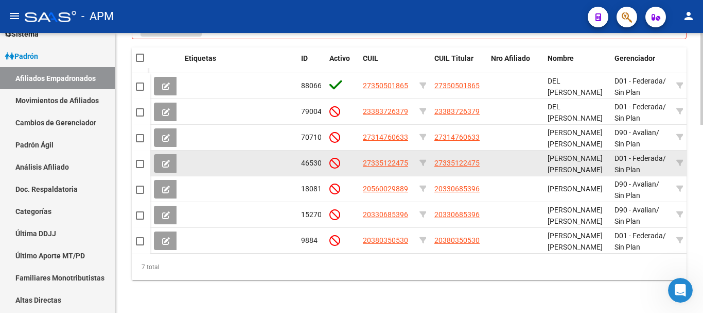
click at [169, 160] on icon at bounding box center [166, 164] width 8 height 8
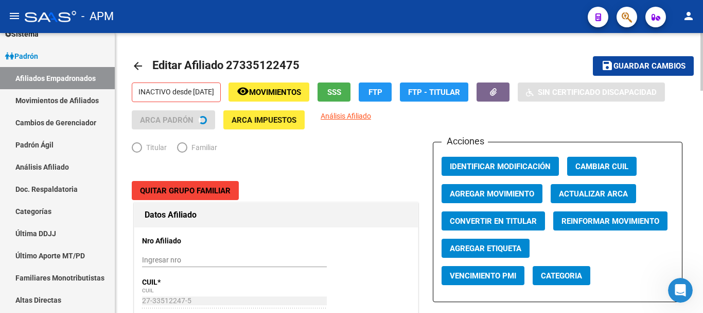
radio input "true"
type input "30-54159260-8"
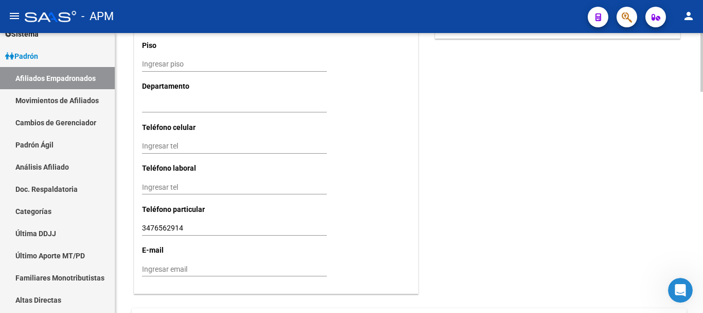
scroll to position [1057, 0]
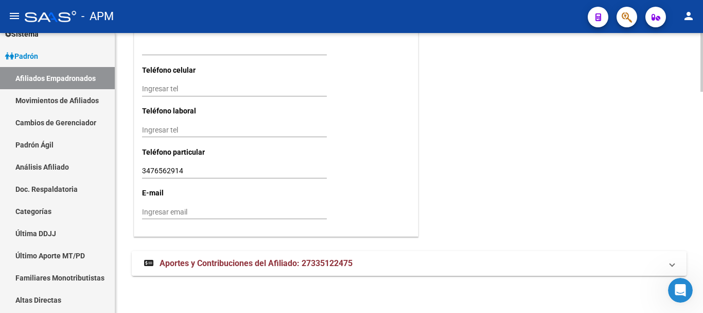
click at [549, 256] on mat-expansion-panel-header "Aportes y Contribuciones del Afiliado: 27335122475" at bounding box center [409, 263] width 555 height 25
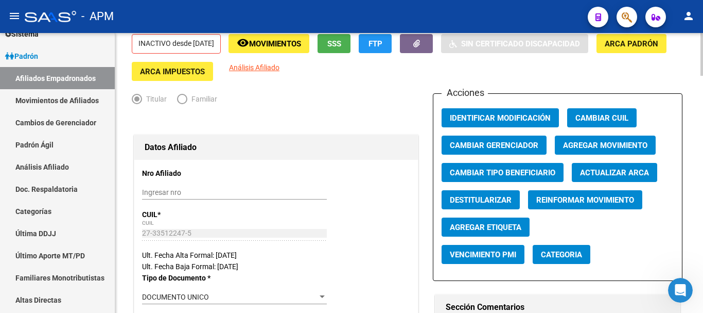
scroll to position [0, 0]
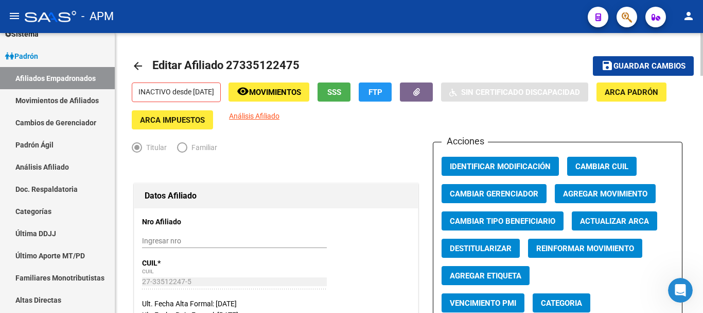
click at [341, 93] on span "SSS" at bounding box center [334, 92] width 14 height 9
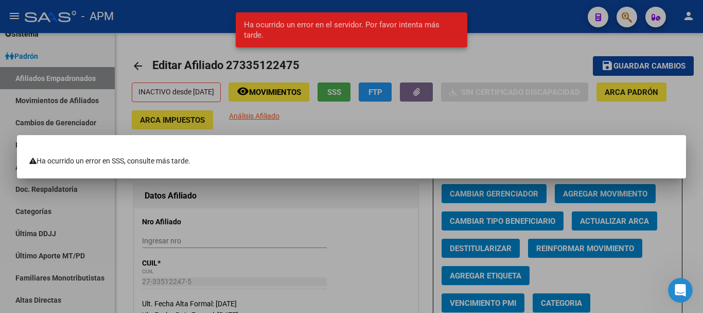
click at [291, 210] on div at bounding box center [351, 156] width 703 height 313
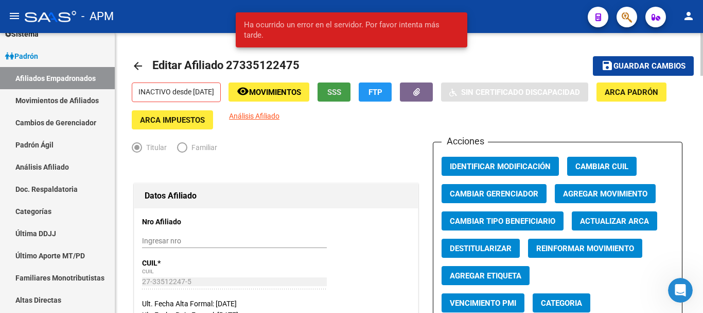
click at [341, 94] on span "SSS" at bounding box center [334, 92] width 14 height 9
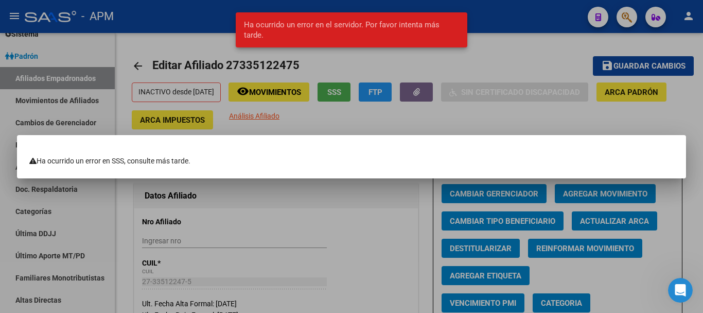
click at [319, 243] on div at bounding box center [351, 156] width 703 height 313
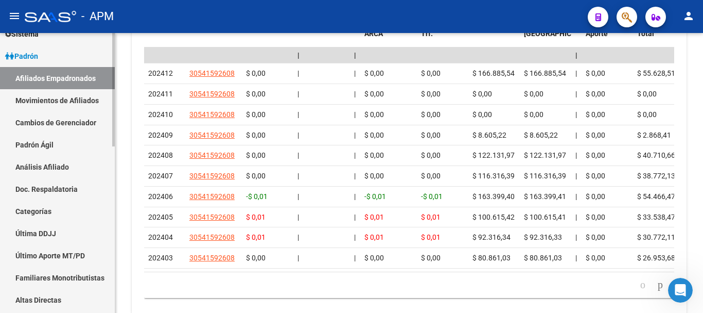
scroll to position [51, 0]
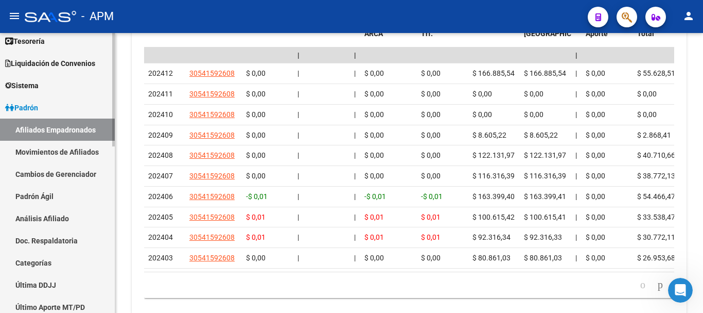
click at [55, 134] on link "Afiliados Empadronados" at bounding box center [57, 129] width 115 height 22
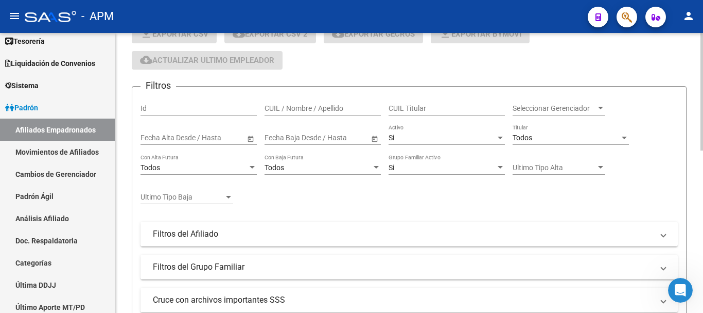
scroll to position [77, 0]
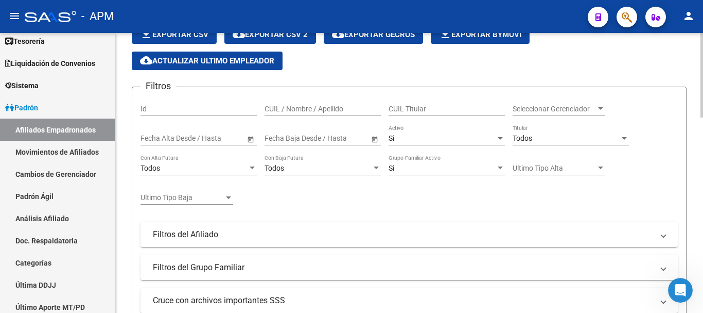
click at [583, 138] on div "Todos" at bounding box center [566, 138] width 107 height 9
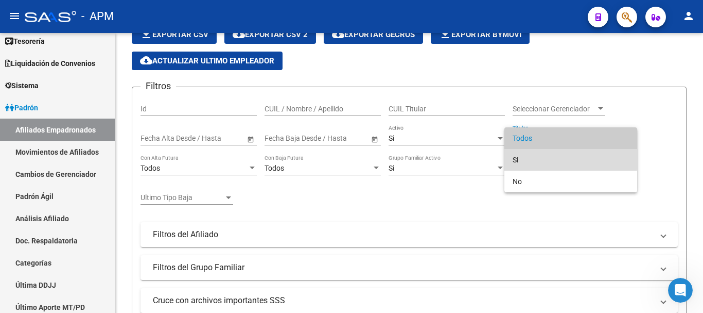
click at [570, 158] on span "Si" at bounding box center [571, 160] width 116 height 22
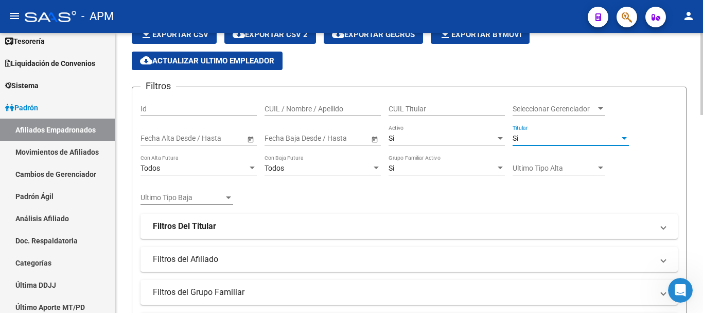
click at [588, 108] on span "Seleccionar Gerenciador" at bounding box center [554, 109] width 83 height 9
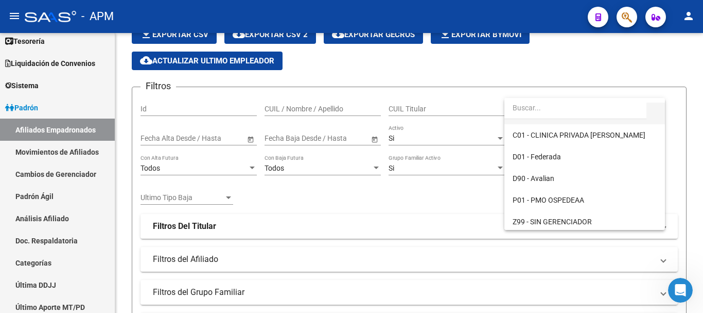
scroll to position [63, 0]
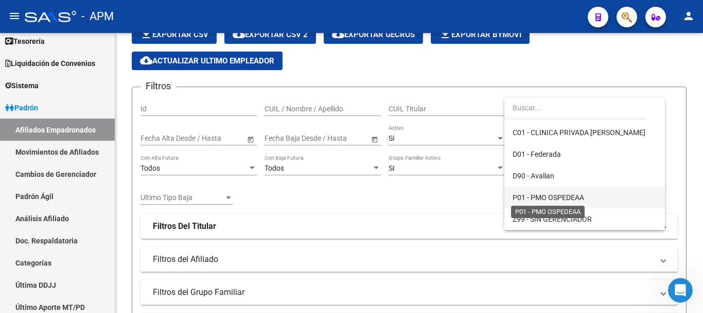
click at [573, 197] on span "P01 - PMO OSPEDEAA" at bounding box center [549, 197] width 72 height 8
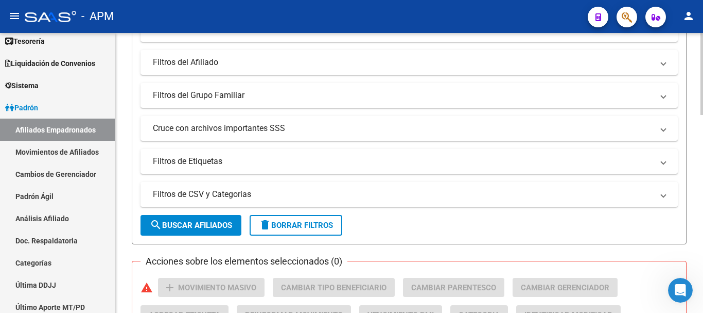
scroll to position [283, 0]
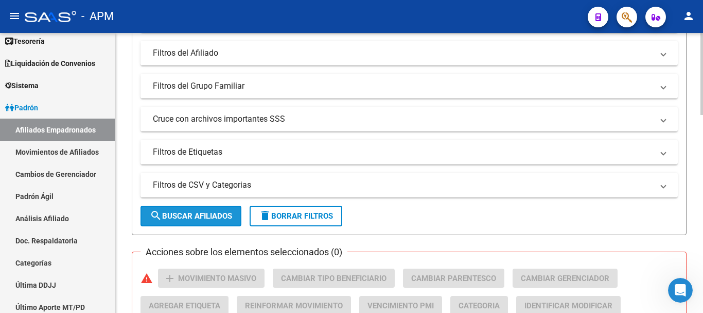
click at [224, 212] on span "search Buscar Afiliados" at bounding box center [191, 215] width 82 height 9
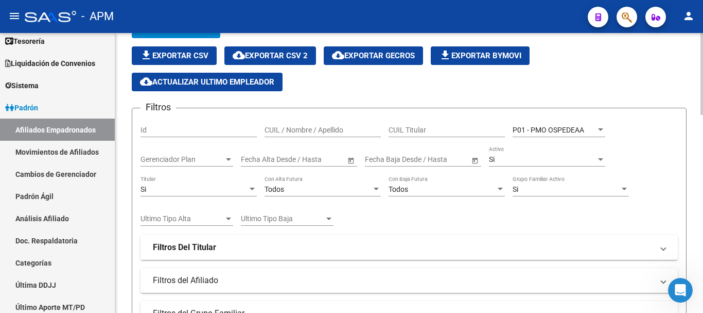
scroll to position [56, 0]
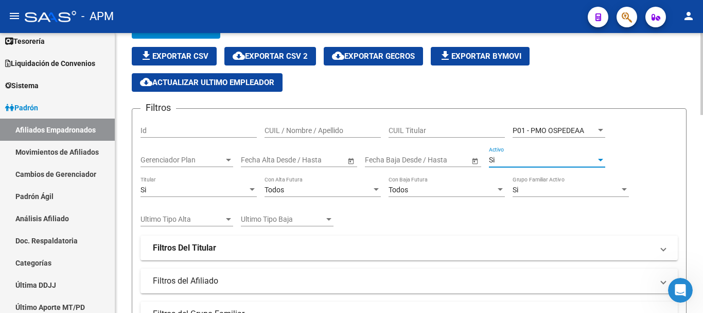
click at [599, 160] on div at bounding box center [600, 160] width 5 height 3
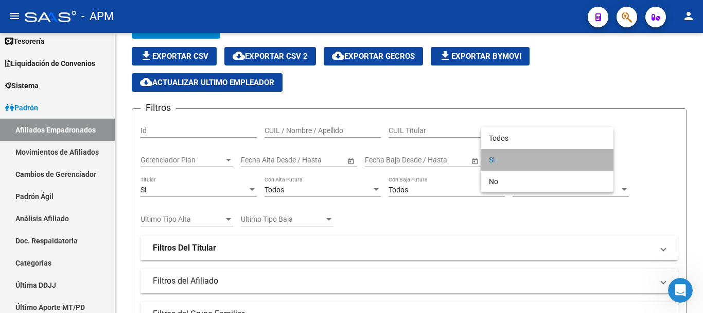
click at [591, 165] on span "Si" at bounding box center [547, 160] width 116 height 22
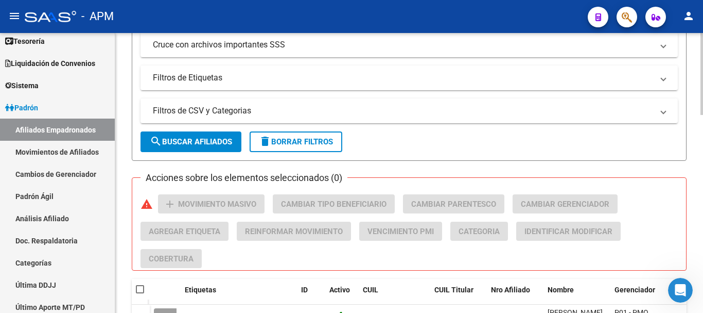
scroll to position [365, 0]
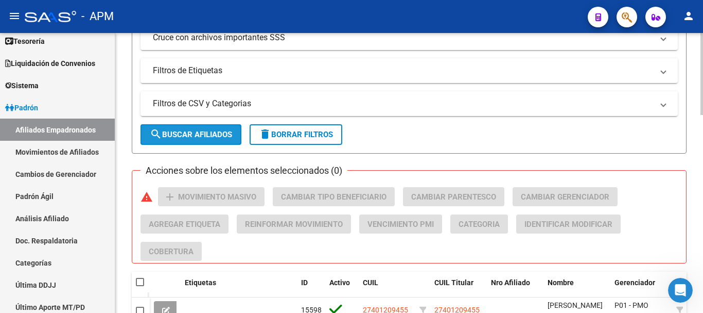
click at [234, 140] on button "search Buscar Afiliados" at bounding box center [191, 134] width 101 height 21
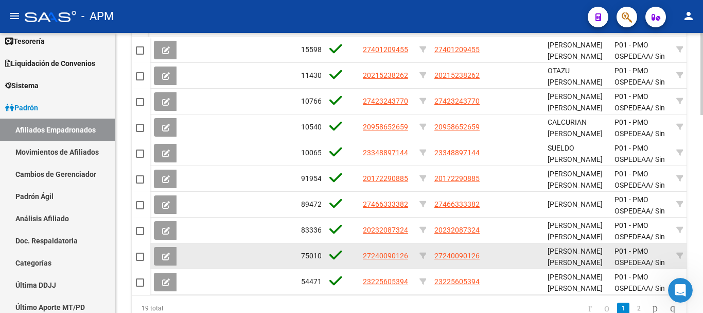
scroll to position [673, 0]
